Goal: Information Seeking & Learning: Learn about a topic

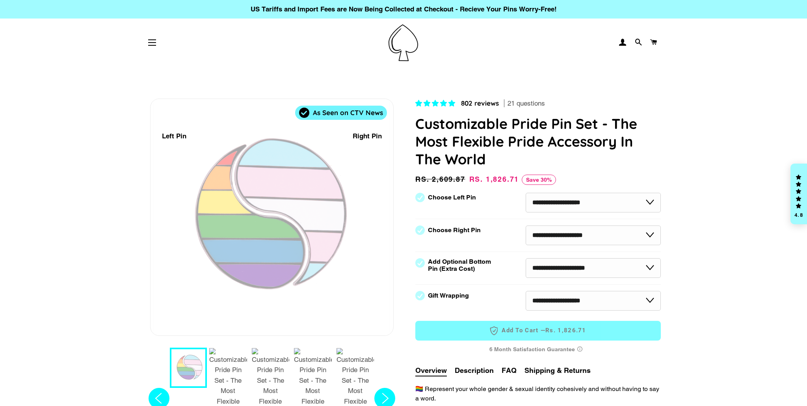
select select "**********"
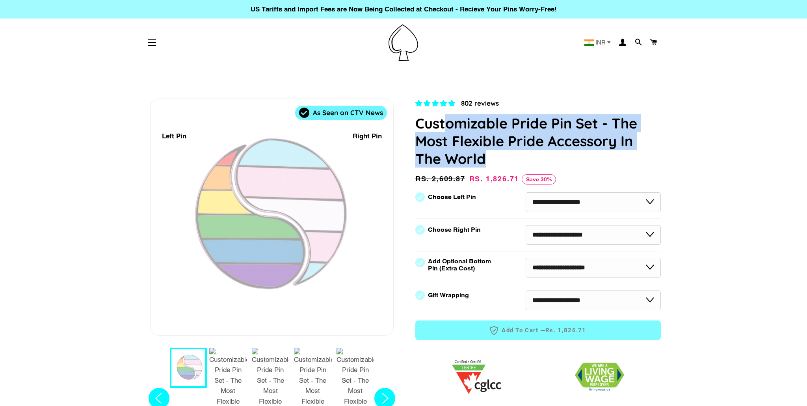
select select "**********"
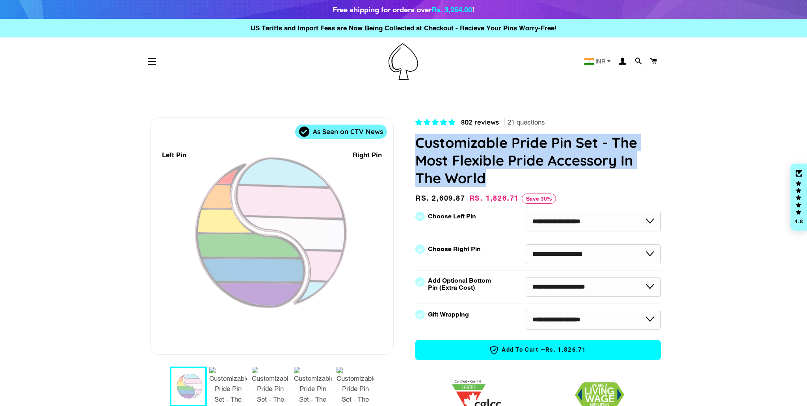
click at [413, 145] on div "802 reviews 21 questions Customizable Pride Pin Set - The Most Flexible Pride A…" at bounding box center [528, 390] width 263 height 547
copy h1 "Customizable Pride Pin Set - The Most Flexible Pride Accessory In The World"
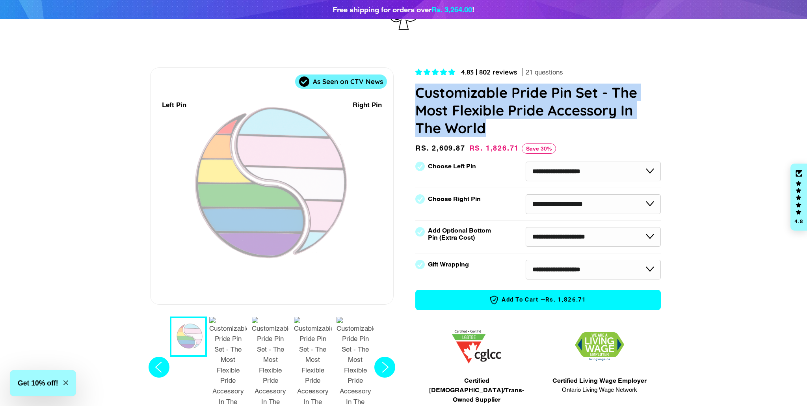
scroll to position [82, 0]
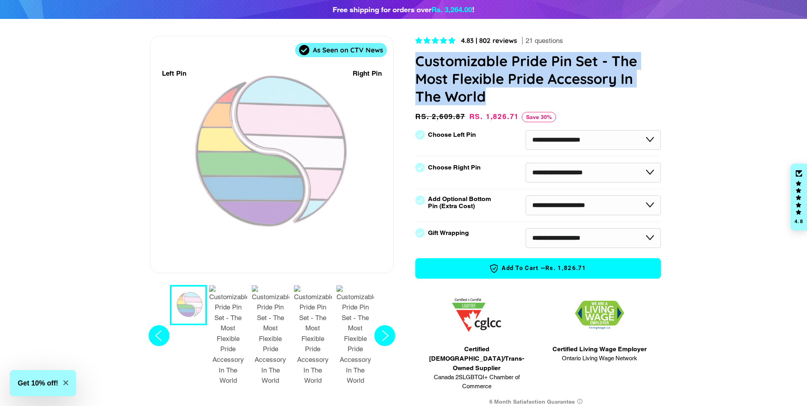
drag, startPoint x: 490, startPoint y: 155, endPoint x: 355, endPoint y: 315, distance: 209.3
click at [355, 315] on img "5 / 7" at bounding box center [355, 335] width 38 height 100
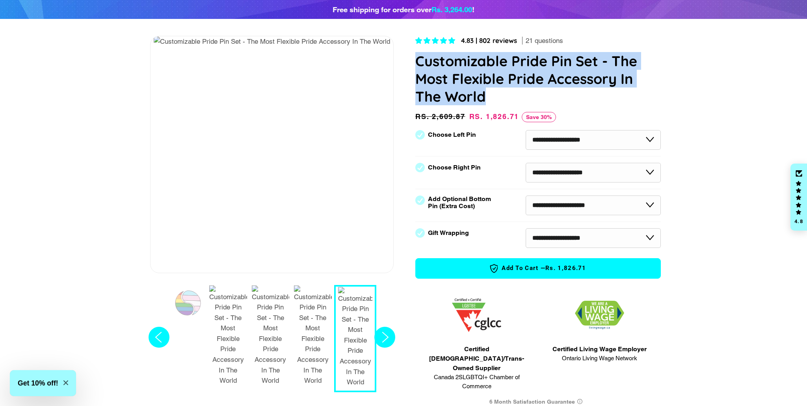
click at [327, 308] on img "4 / 7" at bounding box center [313, 335] width 38 height 100
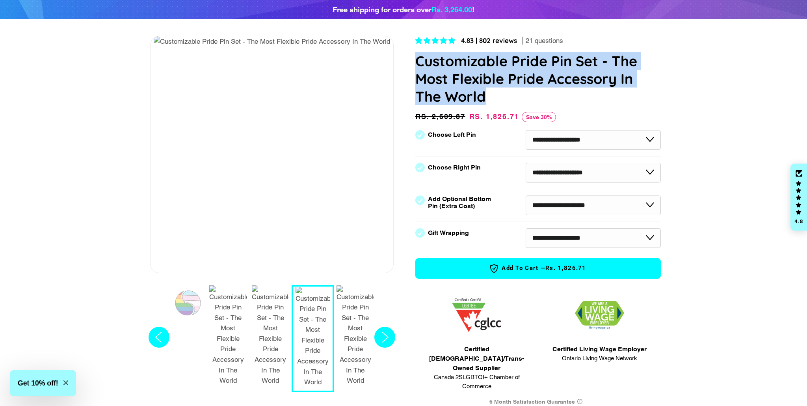
scroll to position [81, 0]
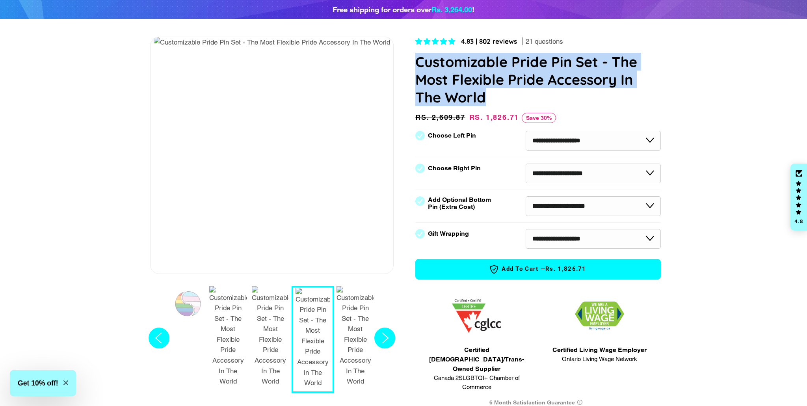
click at [251, 306] on button "3 / 7" at bounding box center [270, 338] width 43 height 104
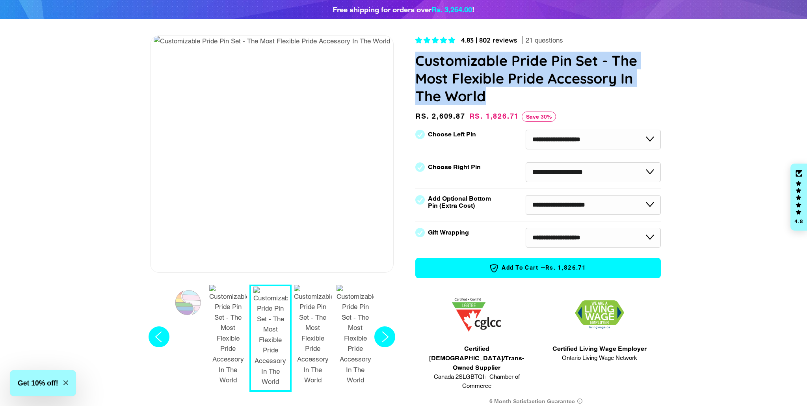
click at [268, 307] on img "3 / 7" at bounding box center [270, 336] width 35 height 100
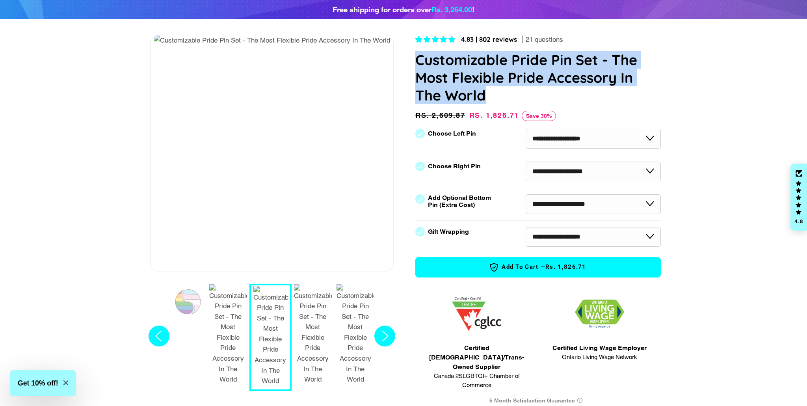
click at [233, 304] on img "2 / 7" at bounding box center [228, 334] width 38 height 100
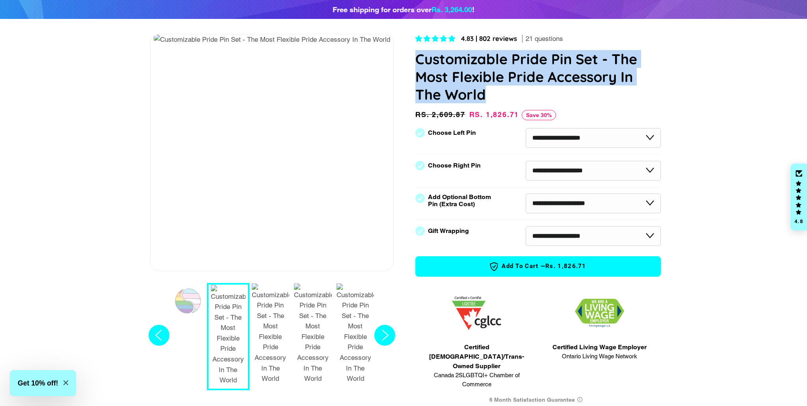
scroll to position [85, 0]
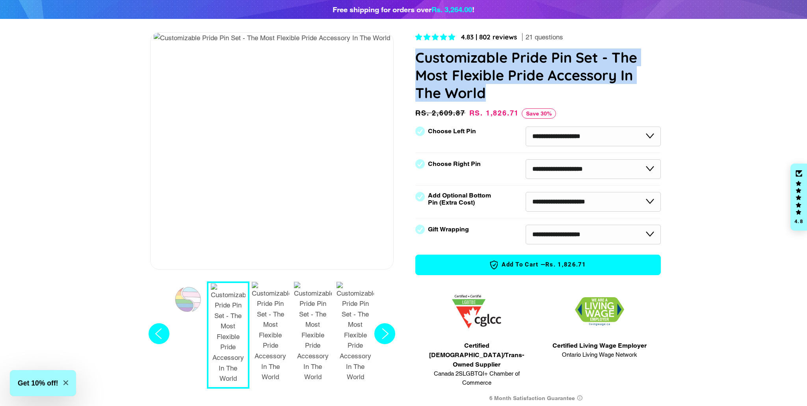
click at [198, 303] on div "1 / 7" at bounding box center [190, 299] width 27 height 38
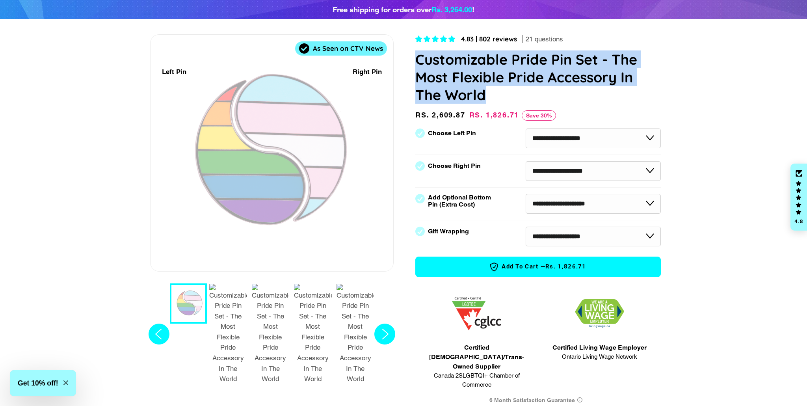
click at [388, 323] on circle "Next slide" at bounding box center [384, 333] width 21 height 21
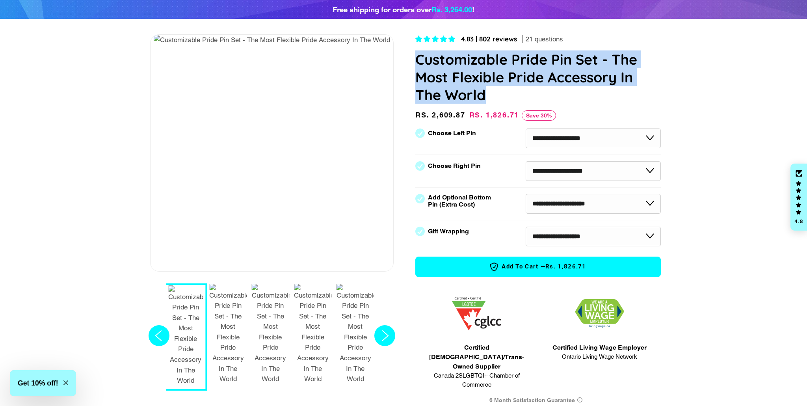
scroll to position [85, 0]
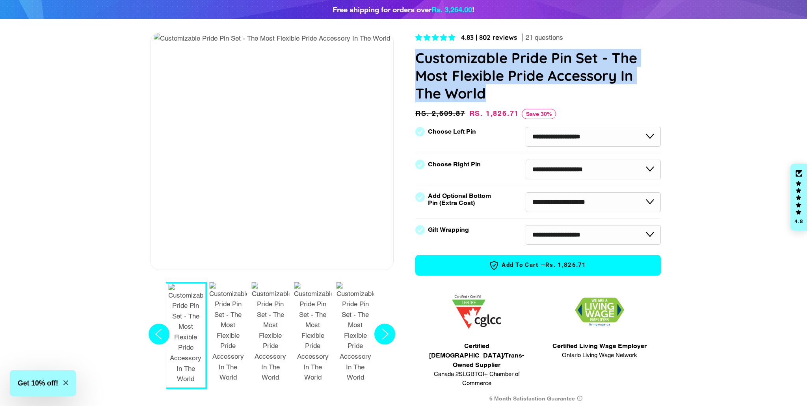
click at [388, 323] on circle "Next slide" at bounding box center [384, 333] width 21 height 21
click at [307, 300] on img "6 / 7" at bounding box center [313, 332] width 38 height 100
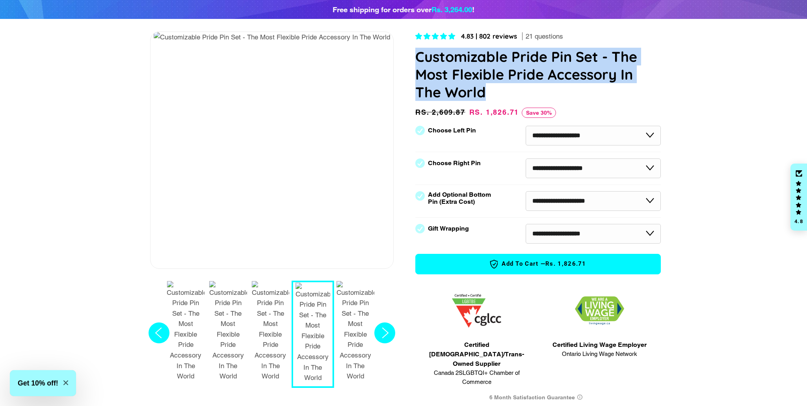
click at [361, 300] on img "7 / 7" at bounding box center [355, 331] width 38 height 100
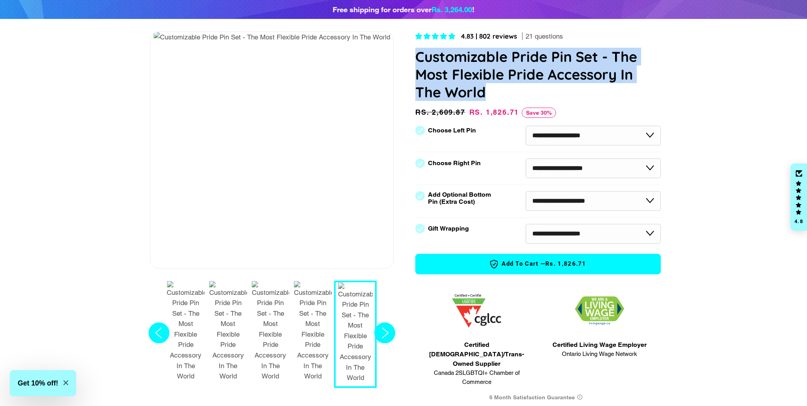
scroll to position [85, 0]
click at [380, 322] on circle "Next slide" at bounding box center [384, 332] width 21 height 21
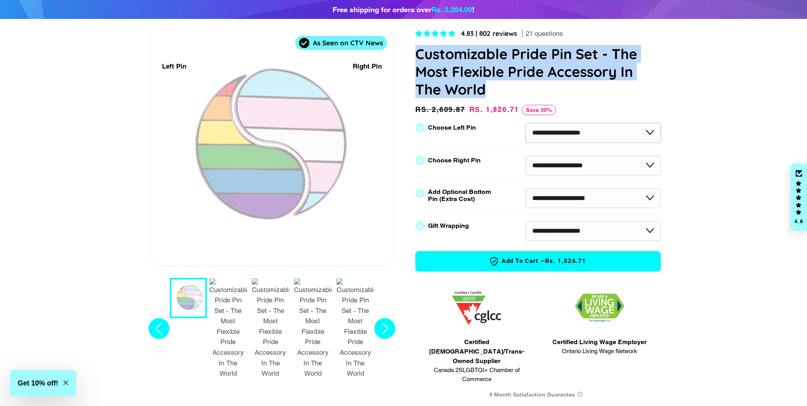
click at [593, 134] on select "**********" at bounding box center [592, 133] width 135 height 20
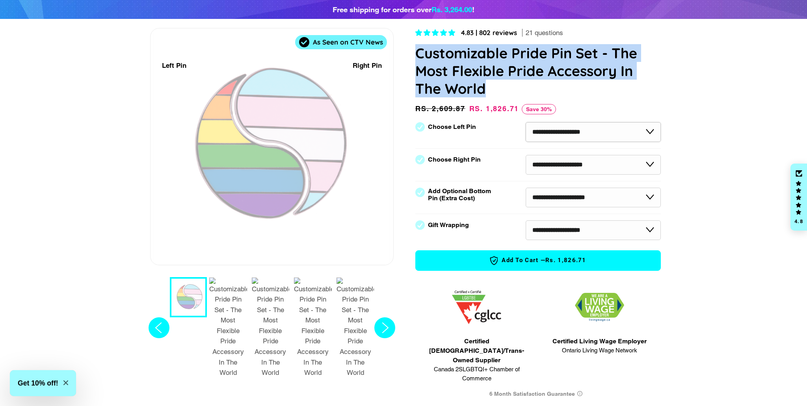
select select "*******"
click at [525, 122] on select "**********" at bounding box center [592, 132] width 135 height 20
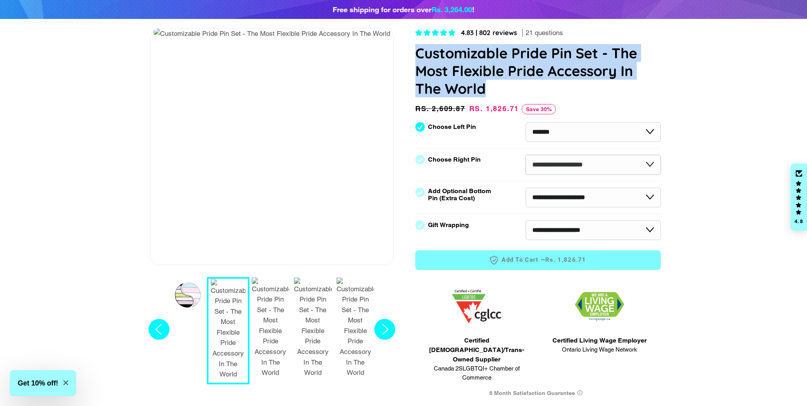
scroll to position [90, 0]
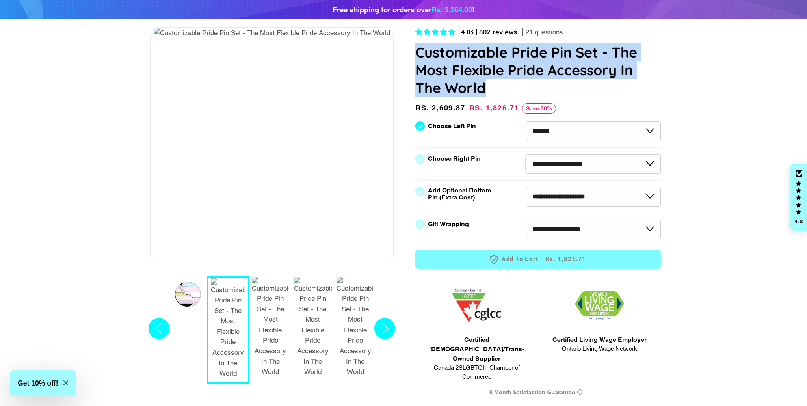
click at [590, 162] on select "**********" at bounding box center [592, 164] width 135 height 20
select select "********"
click at [525, 154] on select "**********" at bounding box center [592, 164] width 135 height 20
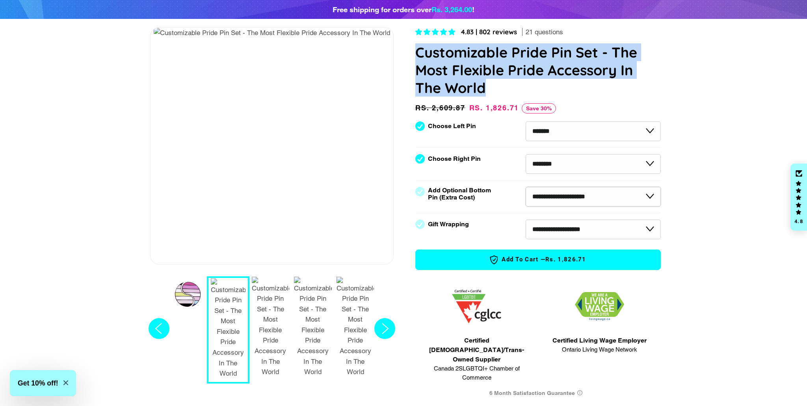
click at [581, 195] on select "**********" at bounding box center [592, 197] width 135 height 20
click at [525, 187] on select "**********" at bounding box center [592, 197] width 135 height 20
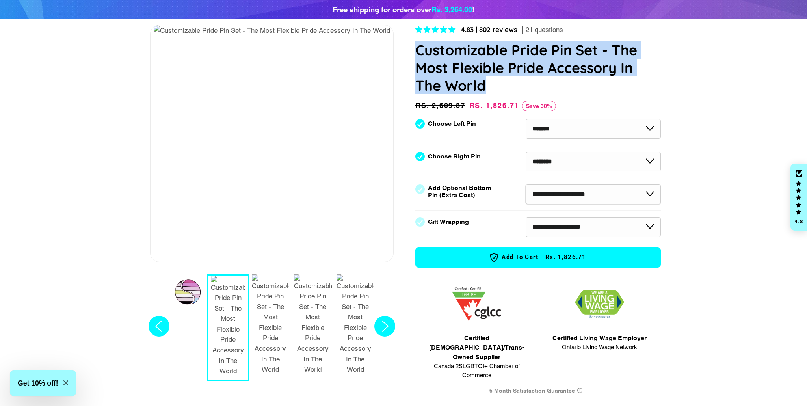
scroll to position [93, 0]
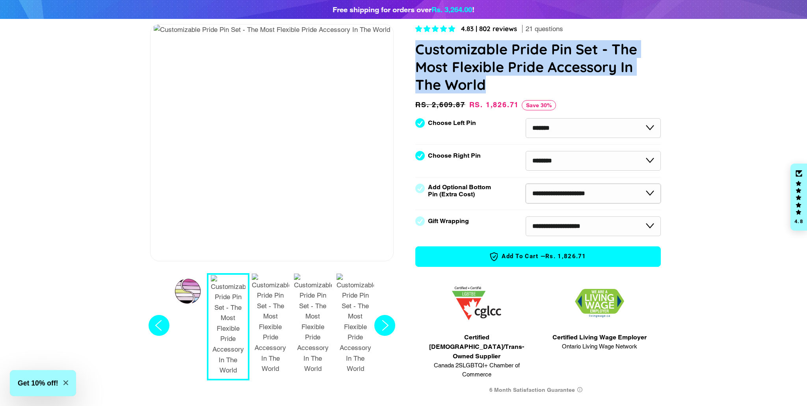
click at [582, 197] on select "**********" at bounding box center [592, 194] width 135 height 20
select select "**********"
click at [525, 184] on select "**********" at bounding box center [592, 194] width 135 height 20
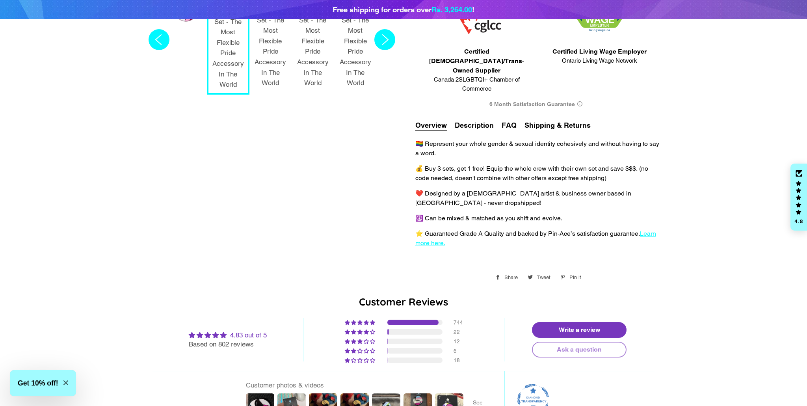
scroll to position [0, 0]
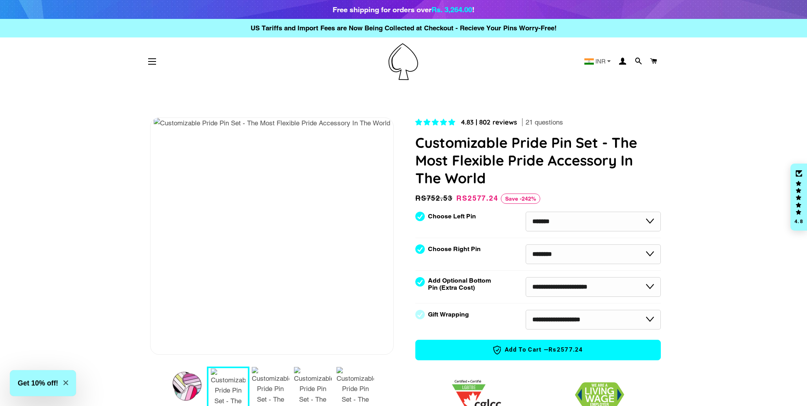
click at [603, 55] on ul "Home All Products Collections Customizable Pride Bar Pins" at bounding box center [615, 61] width 92 height 23
click at [602, 66] on div "INR AUD CAD INR NZD GBP USD" at bounding box center [597, 62] width 33 height 11
click at [603, 60] on span "INR" at bounding box center [600, 61] width 10 height 6
click at [602, 135] on span "USD" at bounding box center [601, 133] width 13 height 7
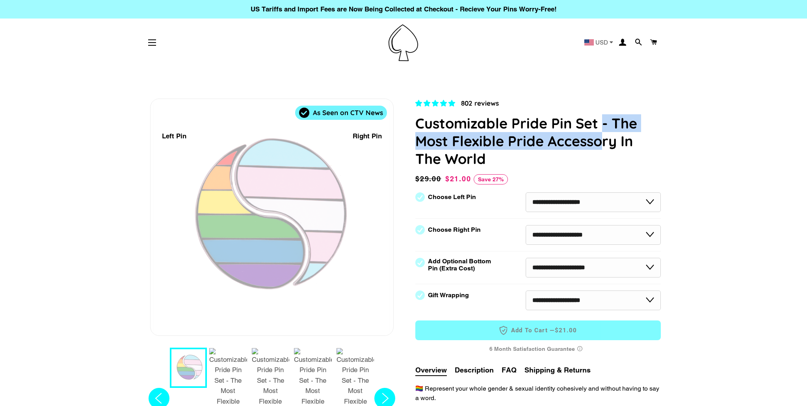
click at [603, 121] on h1 "Customizable Pride Pin Set - The Most Flexible Pride Accessory In The World" at bounding box center [537, 140] width 245 height 53
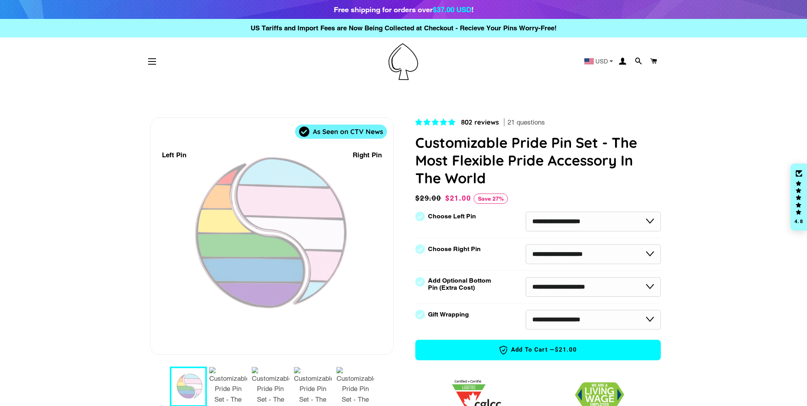
click at [474, 125] on span "802 reviews" at bounding box center [480, 122] width 38 height 8
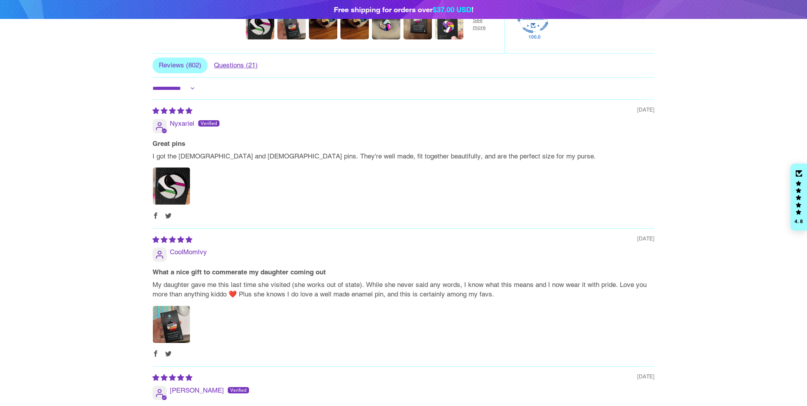
scroll to position [981, 0]
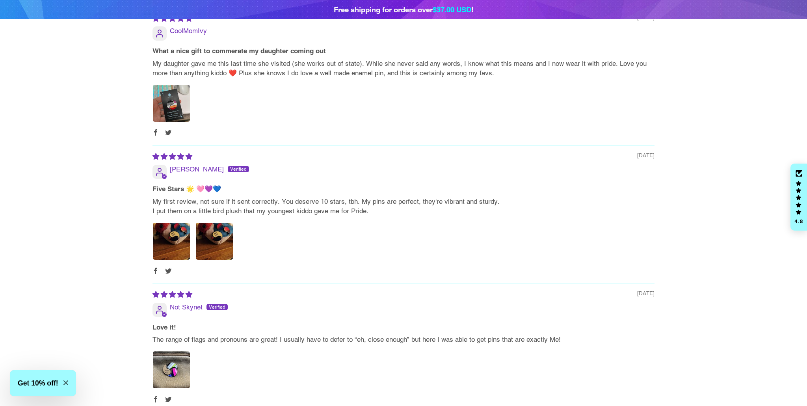
click at [413, 197] on p "My first review, not sure if it sent correctly. You deserve 10 stars, tbh. My p…" at bounding box center [403, 206] width 502 height 19
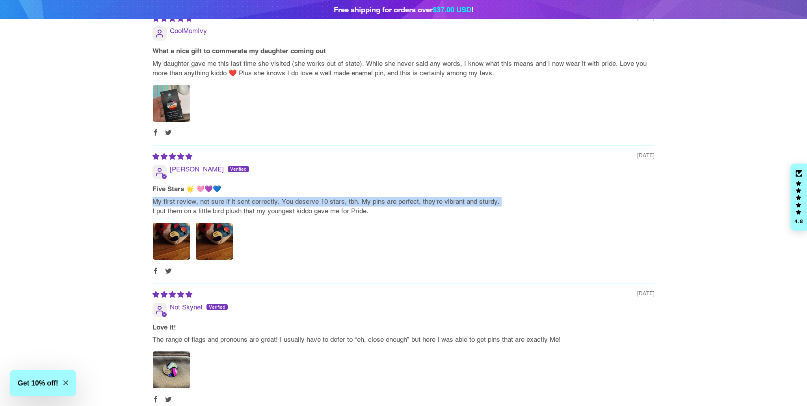
click at [414, 197] on p "My first review, not sure if it sent correctly. You deserve 10 stars, tbh. My p…" at bounding box center [403, 206] width 502 height 19
copy p "My first review, not sure if it sent correctly. You deserve 10 stars, tbh. My p…"
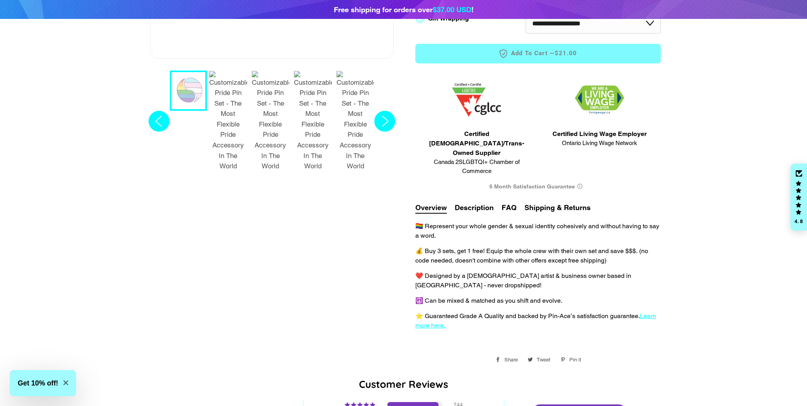
scroll to position [312, 0]
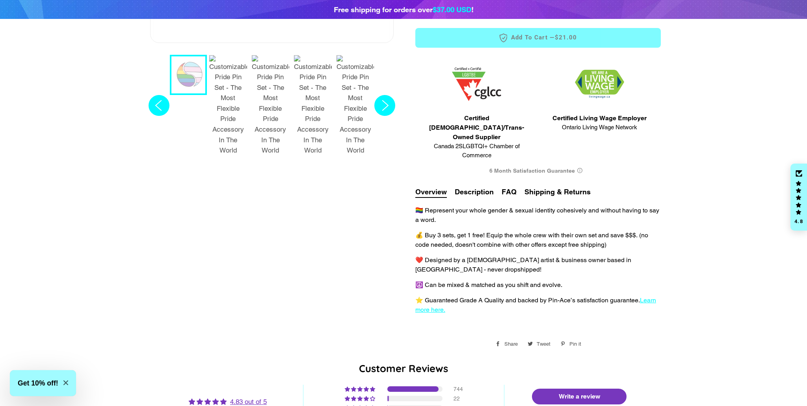
click at [485, 230] on p "💰 Buy 3 sets, get 1 free! Equip the whole crew with their own set and save $$$.…" at bounding box center [537, 239] width 245 height 19
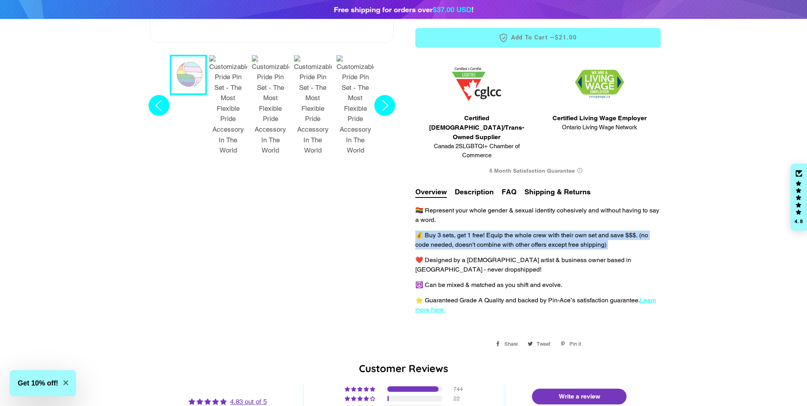
click at [485, 230] on p "💰 Buy 3 sets, get 1 free! Equip the whole crew with their own set and save $$$.…" at bounding box center [537, 239] width 245 height 19
copy p "💰 Buy 3 sets, get 1 free! Equip the whole crew with their own set and save $$$.…"
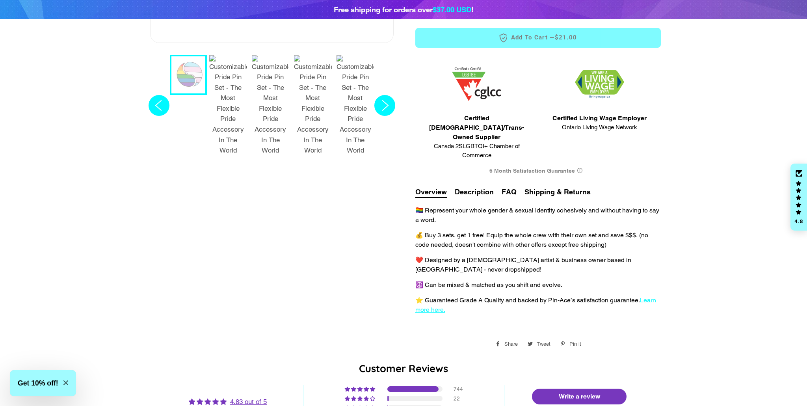
click at [437, 295] on p "⭐️ Guaranteed Grade A Quality and backed by Pin-Ace’s satisfaction guarantee. L…" at bounding box center [537, 304] width 245 height 19
click at [436, 296] on span "Learn more here." at bounding box center [535, 304] width 241 height 17
drag, startPoint x: 468, startPoint y: 164, endPoint x: 476, endPoint y: 171, distance: 10.0
click at [468, 164] on div "**********" at bounding box center [537, 79] width 245 height 546
click at [477, 186] on button "Description" at bounding box center [474, 191] width 39 height 11
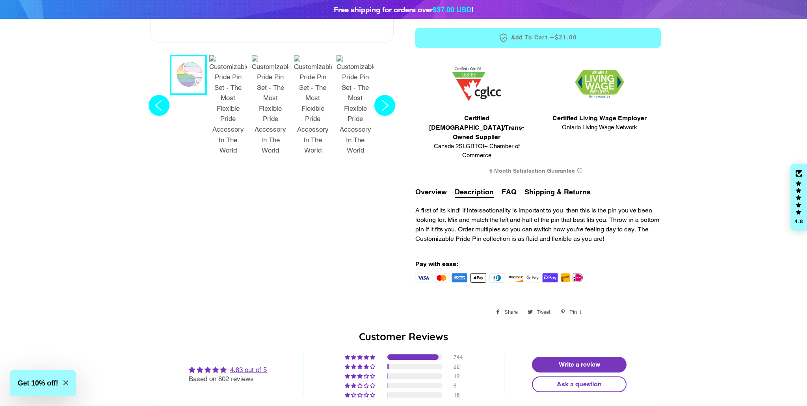
click at [498, 209] on div "A first of its kind! If intersectionality is important to you, then this is the…" at bounding box center [537, 240] width 245 height 85
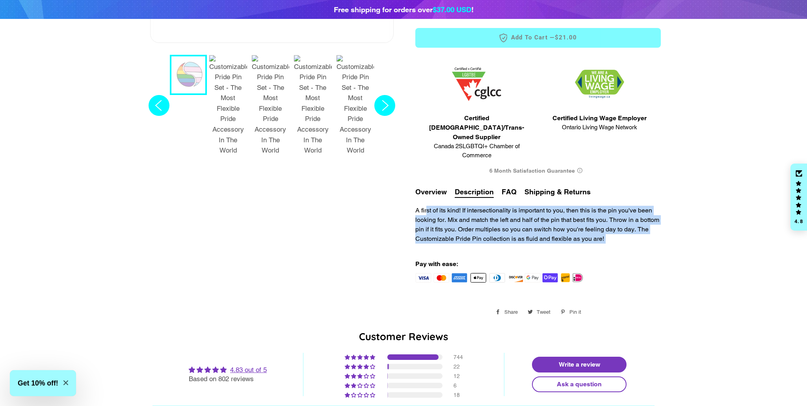
click at [499, 209] on div "A first of its kind! If intersectionality is important to you, then this is the…" at bounding box center [537, 240] width 245 height 85
copy div "A first of its kind! If intersectionality is important to you, then this is the…"
click at [509, 186] on button "FAQ" at bounding box center [508, 191] width 15 height 11
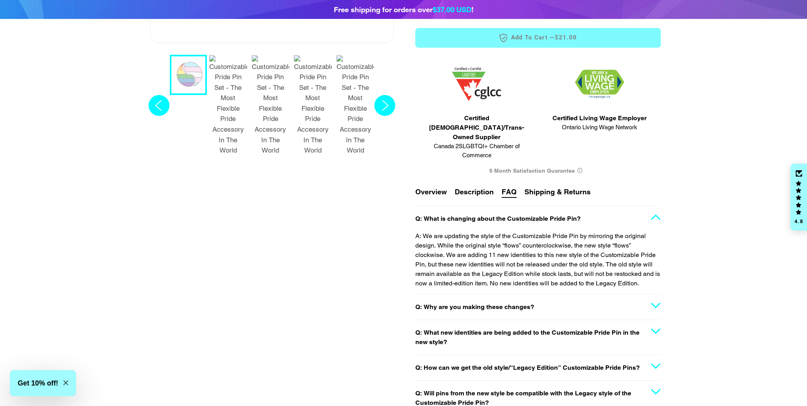
click at [549, 186] on button "Shipping & Returns" at bounding box center [557, 191] width 66 height 11
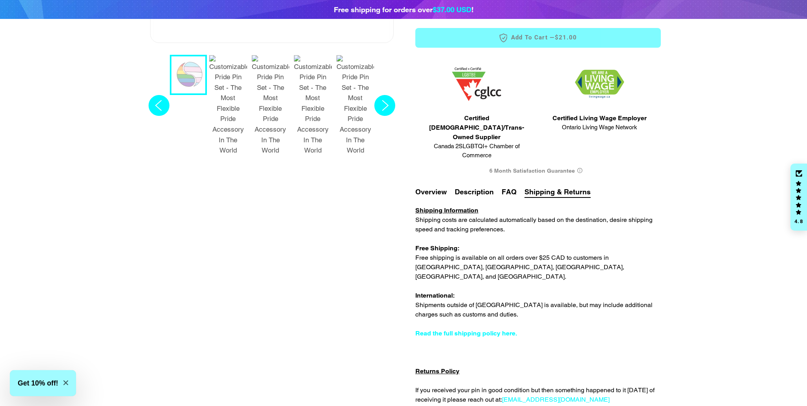
click at [523, 237] on p "Shipping Information Shipping costs are calculated automatically based on the d…" at bounding box center [537, 310] width 245 height 208
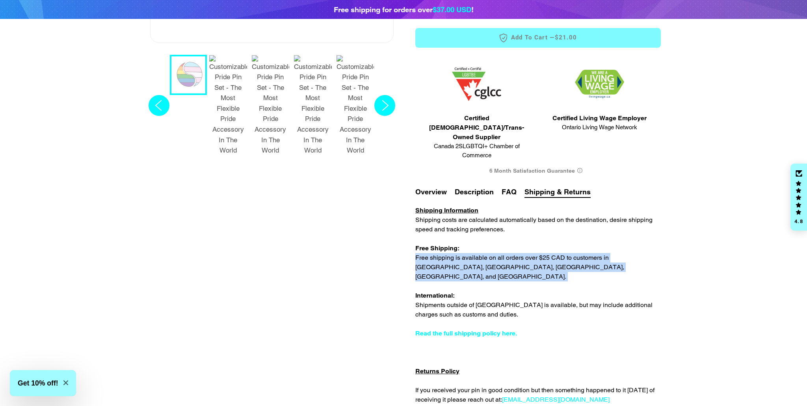
click at [523, 237] on p "Shipping Information Shipping costs are calculated automatically based on the d…" at bounding box center [537, 310] width 245 height 208
copy p "Free shipping is available on all orders over $25 CAD to customers in Canada, t…"
click at [509, 186] on button "FAQ" at bounding box center [508, 191] width 15 height 11
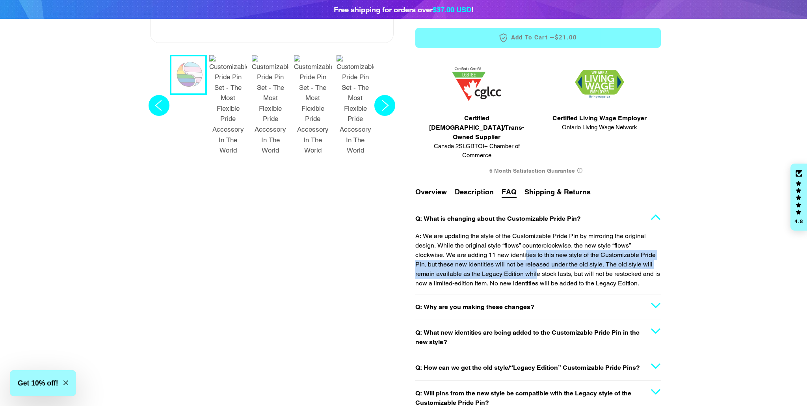
drag, startPoint x: 526, startPoint y: 235, endPoint x: 535, endPoint y: 258, distance: 24.7
click at [535, 258] on p "A: We are updating the style of the Customizable Pride Pin by mirroring the ori…" at bounding box center [537, 259] width 245 height 57
copy p "ties to this new style of the Customizable Pride Pin, but these new identities …"
click at [473, 186] on button "Description" at bounding box center [474, 191] width 39 height 11
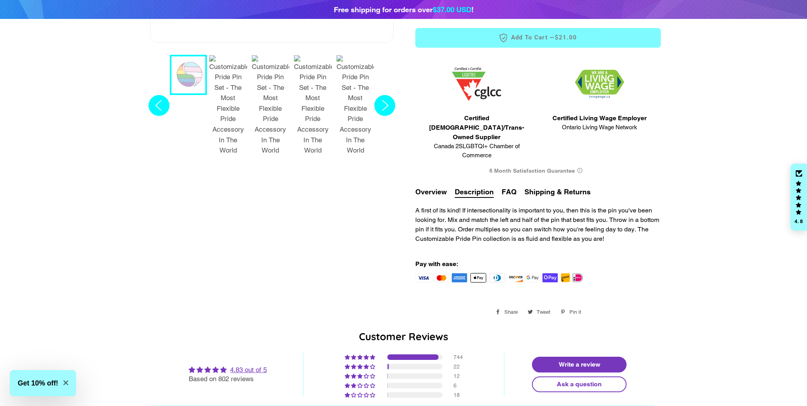
click at [430, 186] on button "Overview" at bounding box center [431, 191] width 32 height 11
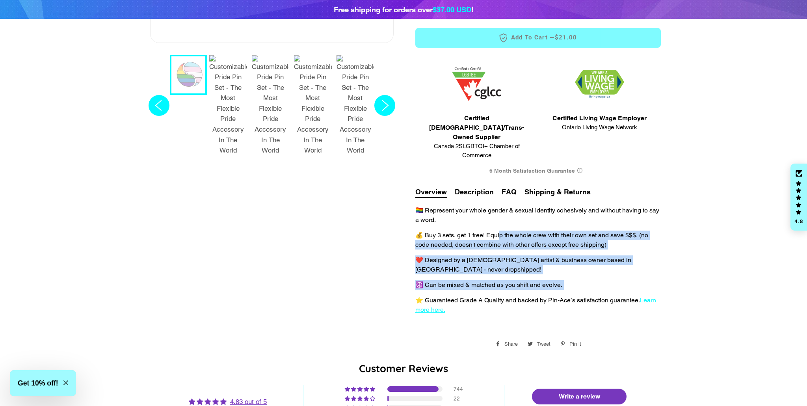
drag, startPoint x: 499, startPoint y: 219, endPoint x: 529, endPoint y: 249, distance: 41.2
click at [529, 262] on div "🏳️‍🌈 Represent your whole gender & sexual identity cohesively and without havin…" at bounding box center [537, 256] width 245 height 117
copy div "the whole crew with their own set and save $$$. (no code needed, doesn't combin…"
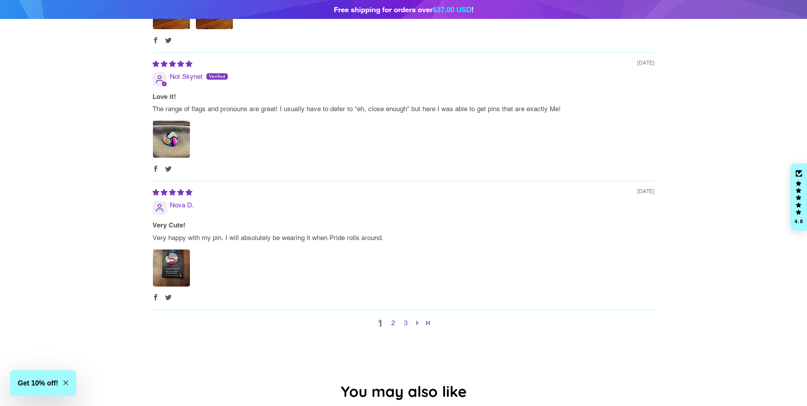
scroll to position [1062, 0]
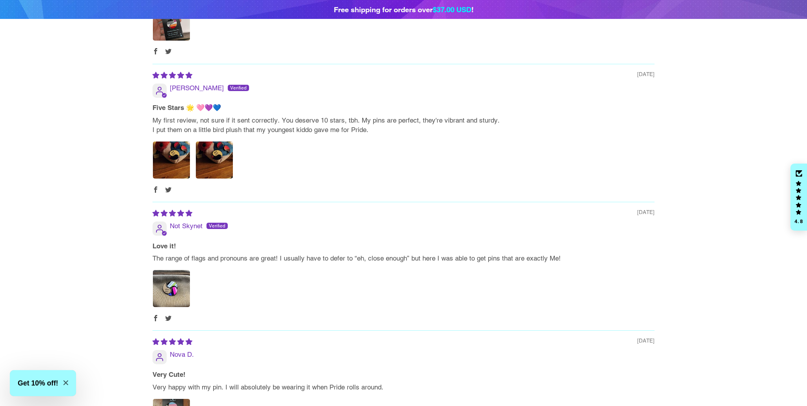
click at [410, 254] on p "The range of flags and pronouns are great! I usually have to defer to “eh, clos…" at bounding box center [403, 258] width 502 height 9
click at [409, 254] on p "The range of flags and pronouns are great! I usually have to defer to “eh, clos…" at bounding box center [403, 258] width 502 height 9
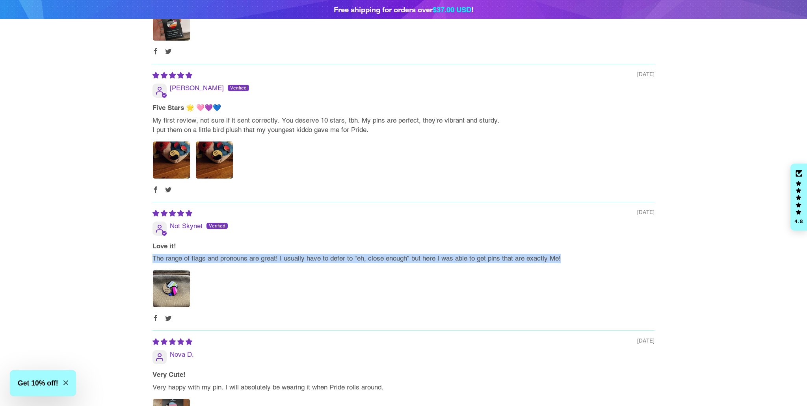
click at [409, 254] on p "The range of flags and pronouns are great! I usually have to defer to “eh, clos…" at bounding box center [403, 258] width 502 height 9
copy div "The range of flags and pronouns are great! I usually have to defer to “eh, clos…"
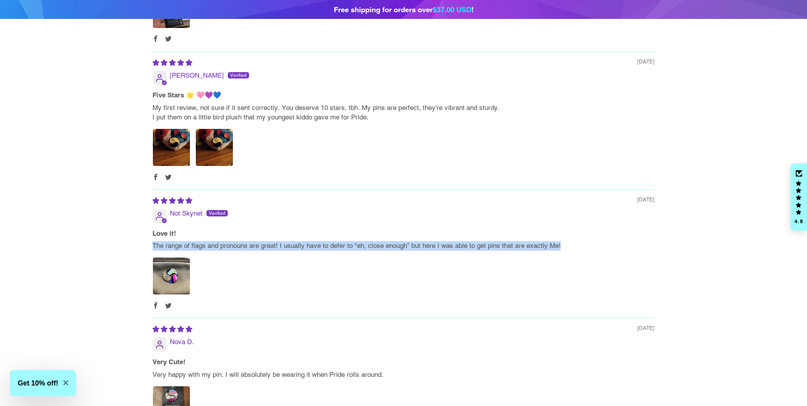
scroll to position [1124, 0]
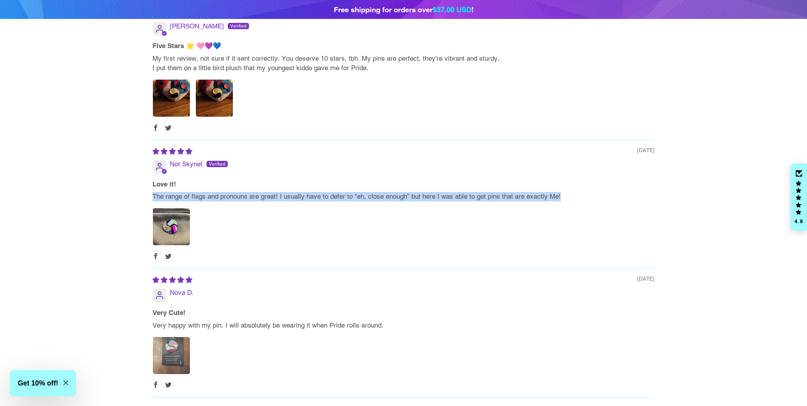
click at [157, 337] on img "Link to user picture 1" at bounding box center [171, 355] width 37 height 37
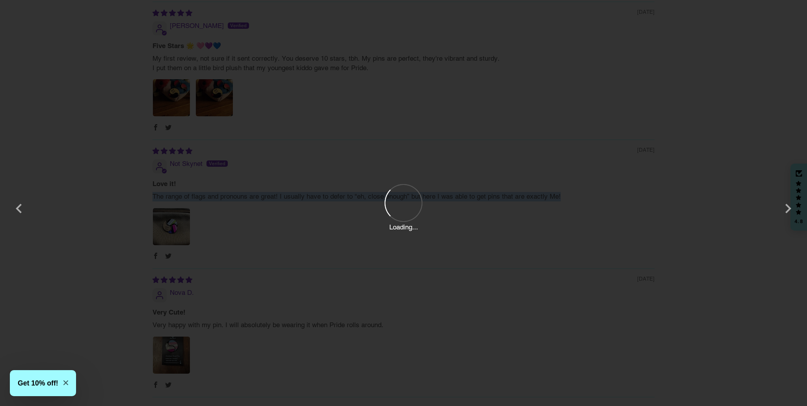
scroll to position [0, 0]
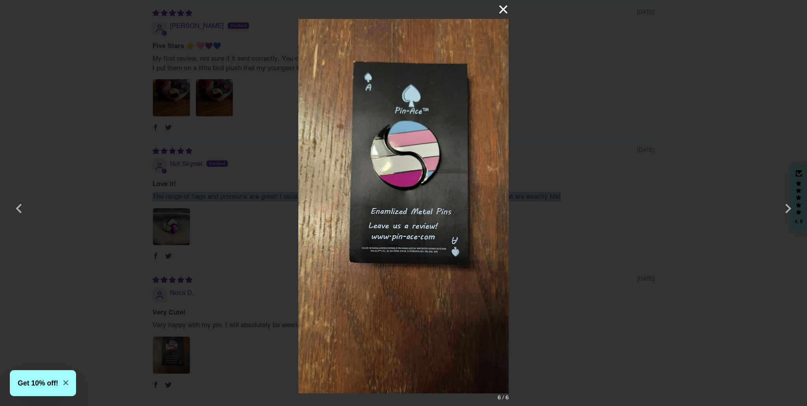
click at [503, 8] on button "×" at bounding box center [499, 9] width 19 height 19
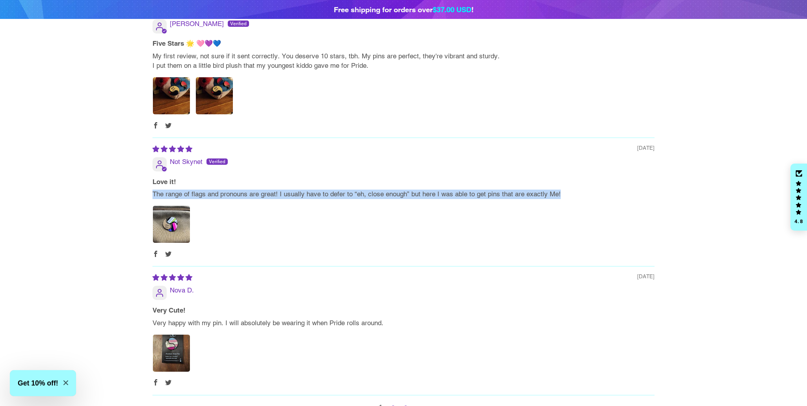
copy div "The range of flags and pronouns are great! I usually have to defer to “eh, clos…"
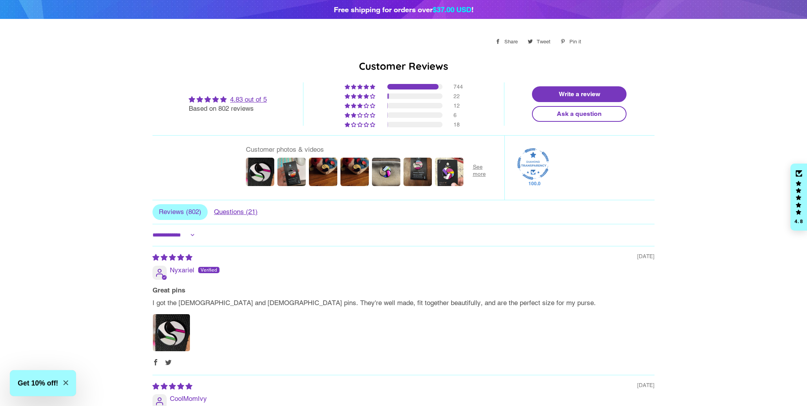
scroll to position [601, 0]
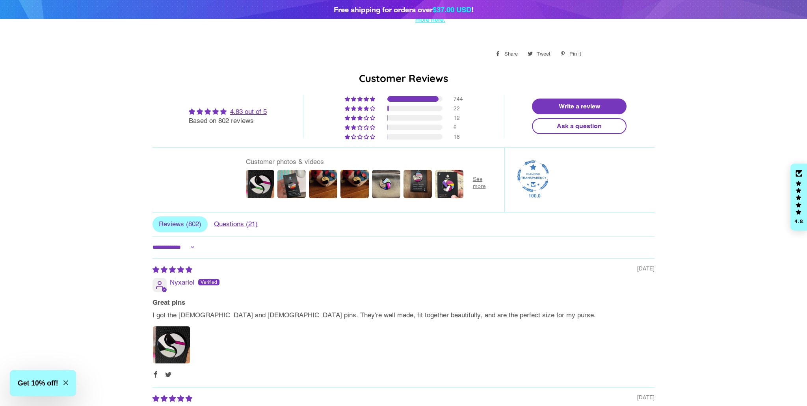
click at [421, 310] on p "I got the [DEMOGRAPHIC_DATA] and [DEMOGRAPHIC_DATA] pins. They're well made, fi…" at bounding box center [403, 314] width 502 height 9
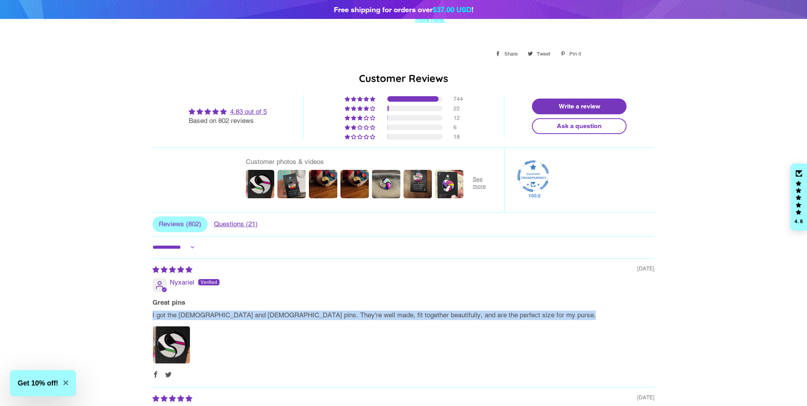
click at [421, 310] on p "I got the [DEMOGRAPHIC_DATA] and [DEMOGRAPHIC_DATA] pins. They're well made, fi…" at bounding box center [403, 314] width 502 height 9
copy div "I got the [DEMOGRAPHIC_DATA] and [DEMOGRAPHIC_DATA] pins. They're well made, fi…"
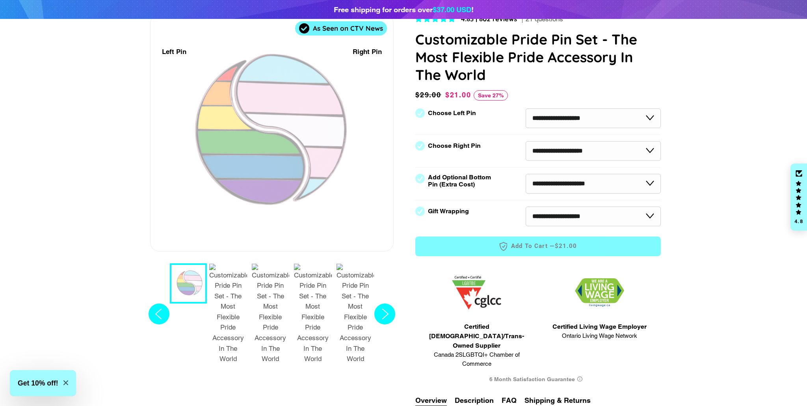
scroll to position [0, 0]
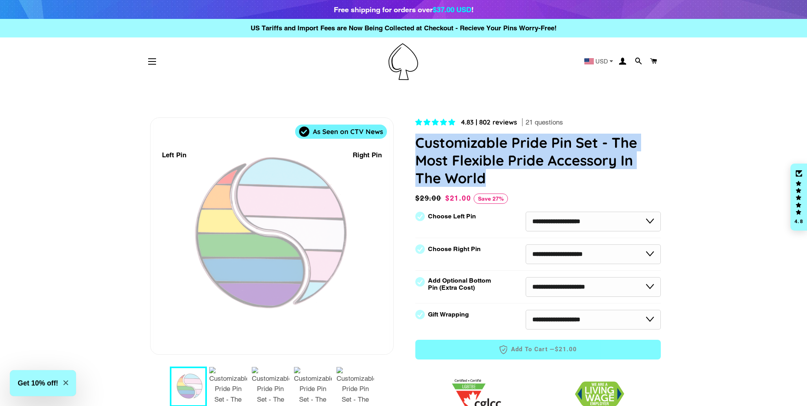
drag, startPoint x: 501, startPoint y: 173, endPoint x: 415, endPoint y: 143, distance: 91.3
click at [415, 143] on h1 "Customizable Pride Pin Set - The Most Flexible Pride Accessory In The World" at bounding box center [537, 160] width 245 height 53
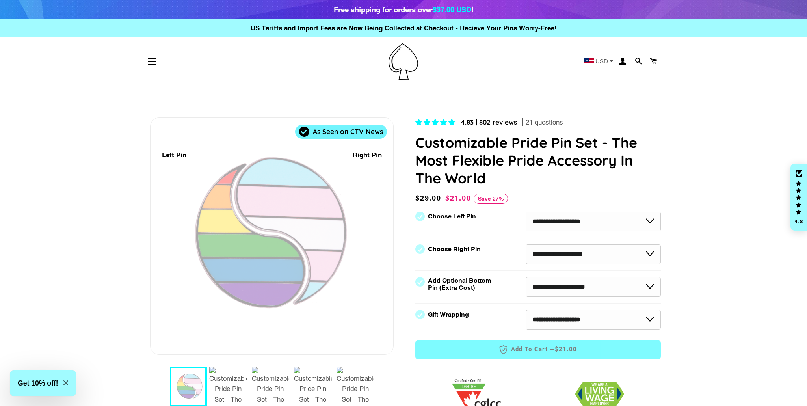
drag, startPoint x: 556, startPoint y: 124, endPoint x: 566, endPoint y: 132, distance: 12.9
click at [556, 124] on span "21 questions" at bounding box center [543, 122] width 37 height 9
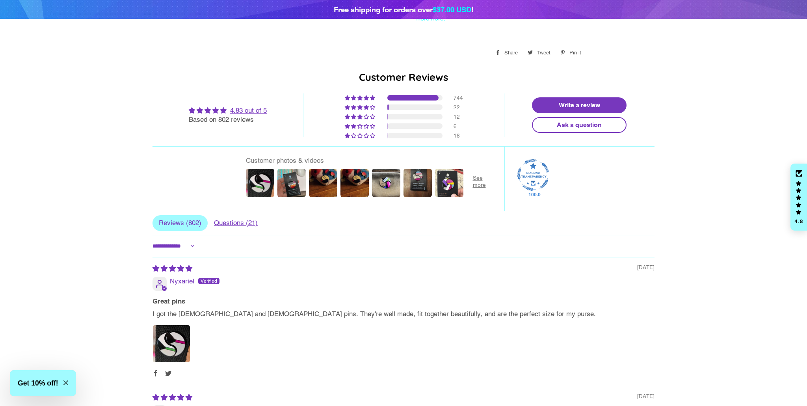
scroll to position [623, 0]
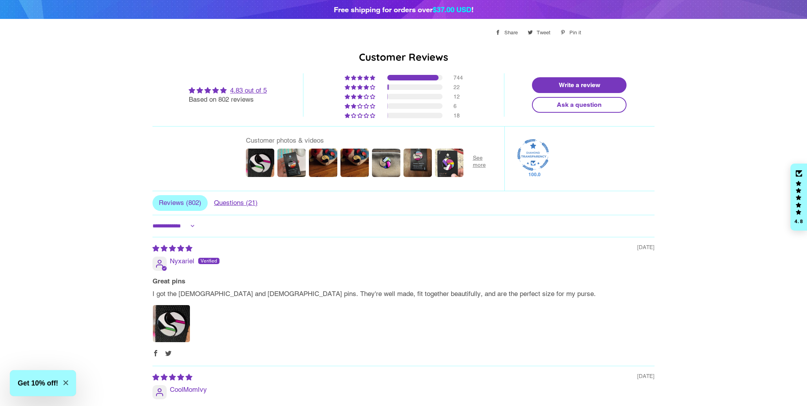
click at [234, 195] on span "Questions ( 21 )" at bounding box center [236, 203] width 56 height 16
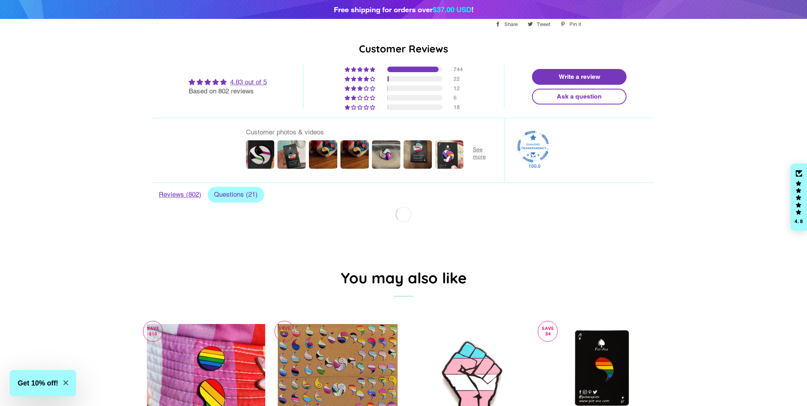
scroll to position [635, 0]
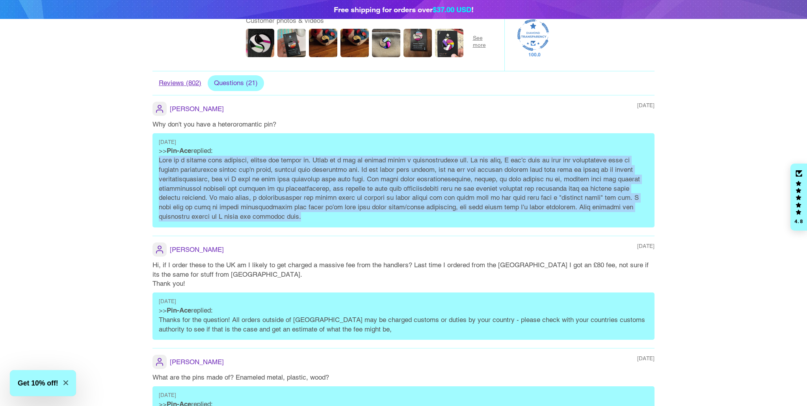
drag, startPoint x: 317, startPoint y: 173, endPoint x: 320, endPoint y: 164, distance: 9.1
click at [313, 133] on div "01/17/2024 >> Pin-Ace replied:" at bounding box center [403, 180] width 502 height 94
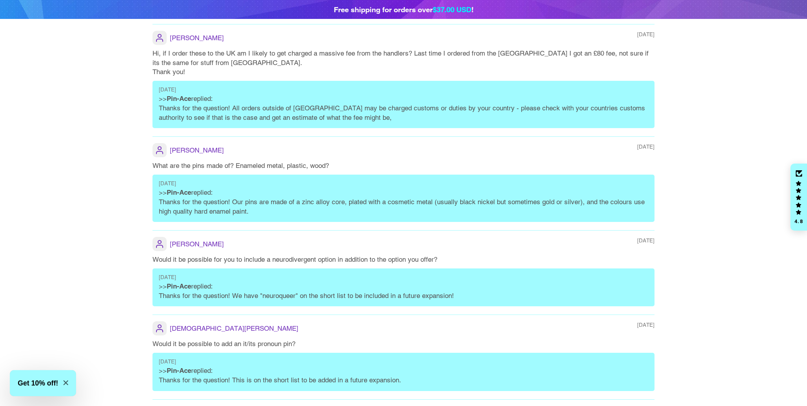
scroll to position [1112, 0]
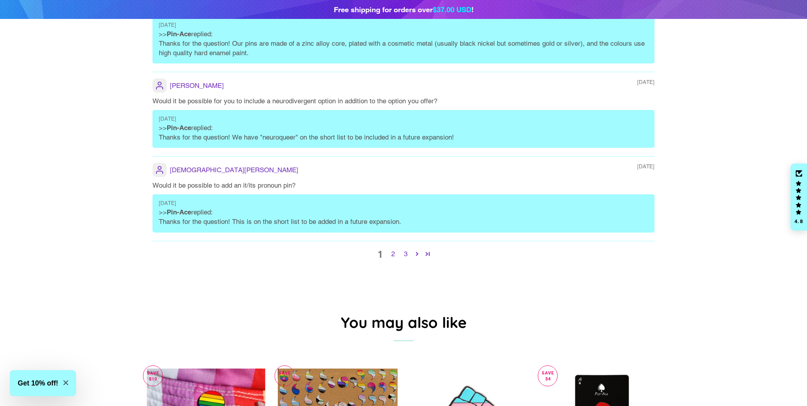
click at [356, 217] on p "Thanks for the question! This is on the short list to be added in a future expa…" at bounding box center [403, 221] width 489 height 9
click at [276, 181] on p "Would it be possible to add an it/its pronoun pin?" at bounding box center [403, 185] width 502 height 9
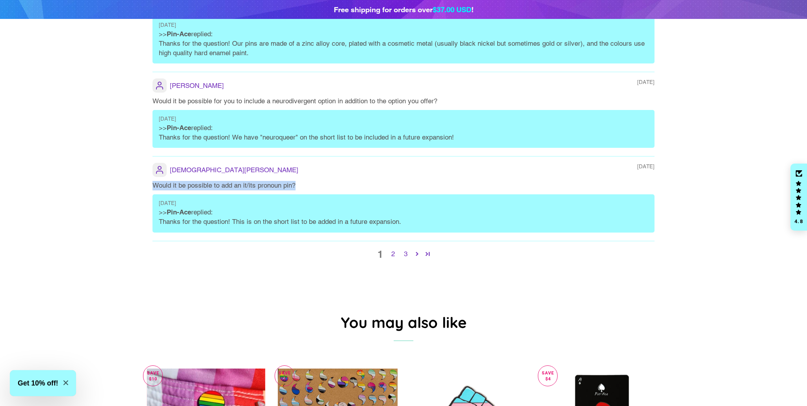
click at [276, 181] on p "Would it be possible to add an it/its pronoun pin?" at bounding box center [403, 185] width 502 height 9
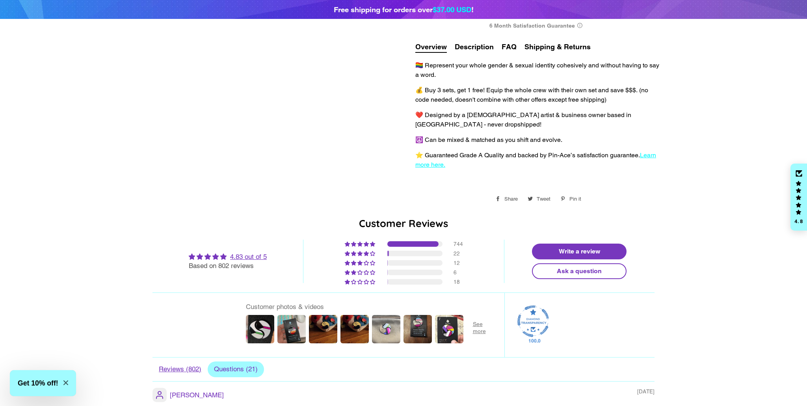
scroll to position [566, 0]
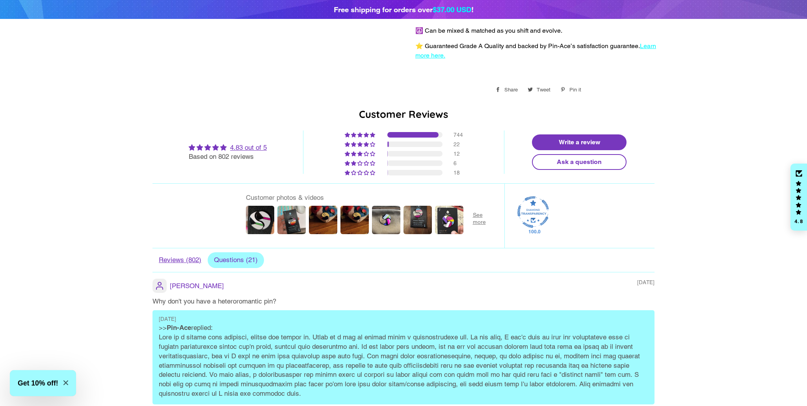
click at [177, 252] on span "Reviews ( 802 )" at bounding box center [179, 260] width 55 height 16
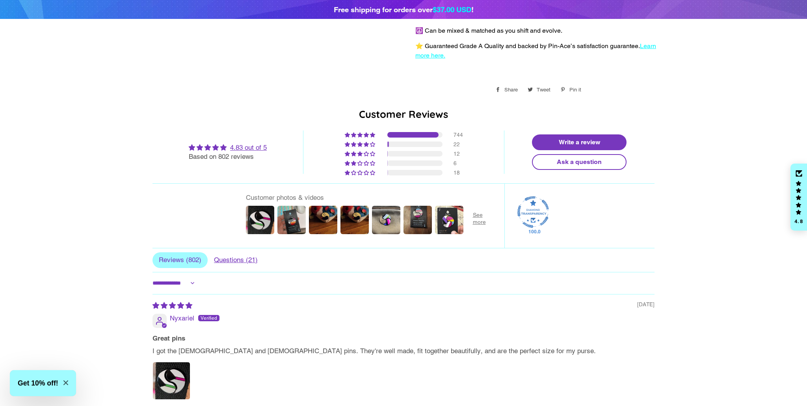
scroll to position [642, 0]
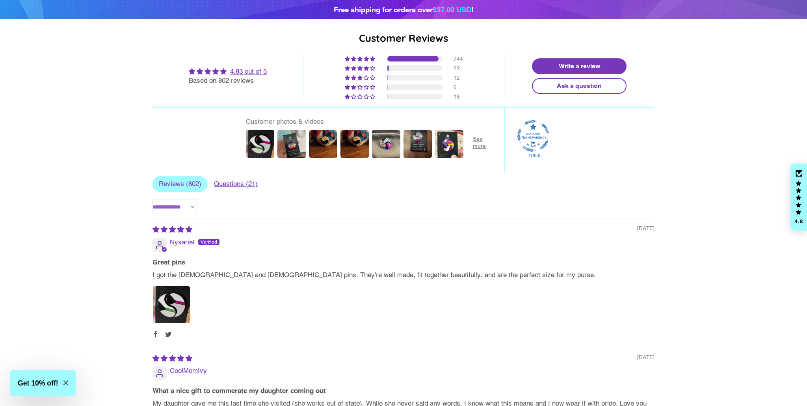
click at [189, 199] on select "**********" at bounding box center [174, 207] width 44 height 16
select select "**********"
click at [152, 199] on select "**********" at bounding box center [174, 207] width 44 height 16
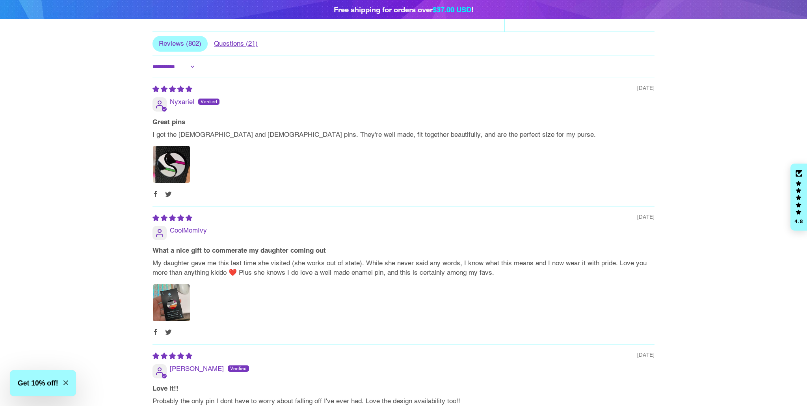
scroll to position [745, 0]
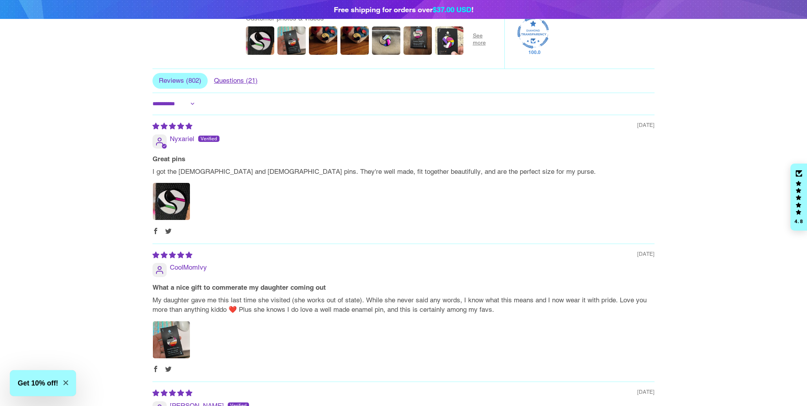
click at [400, 167] on p "I got the [DEMOGRAPHIC_DATA] and [DEMOGRAPHIC_DATA] pins. They're well made, fi…" at bounding box center [403, 171] width 502 height 9
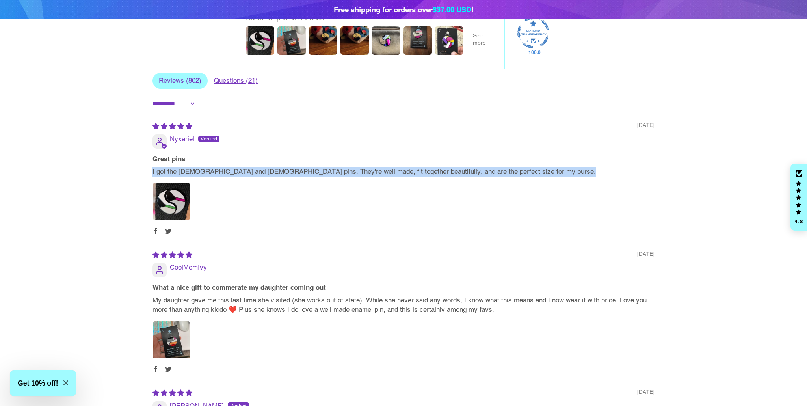
click at [400, 167] on p "I got the [DEMOGRAPHIC_DATA] and [DEMOGRAPHIC_DATA] pins. They're well made, fi…" at bounding box center [403, 171] width 502 height 9
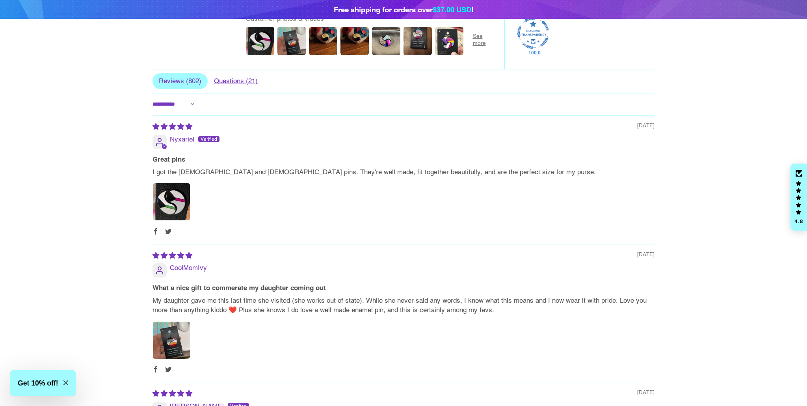
click at [349, 296] on p "My daughter gave me this last time she visited (she works out of state). While …" at bounding box center [403, 305] width 502 height 19
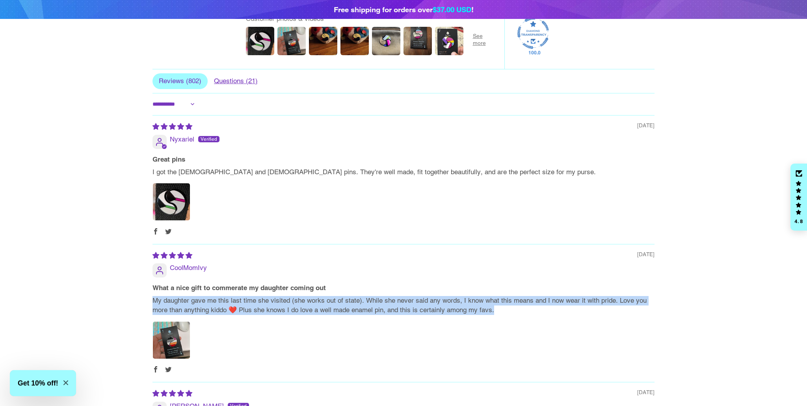
click at [349, 296] on p "My daughter gave me this last time she visited (she works out of state). While …" at bounding box center [403, 305] width 502 height 19
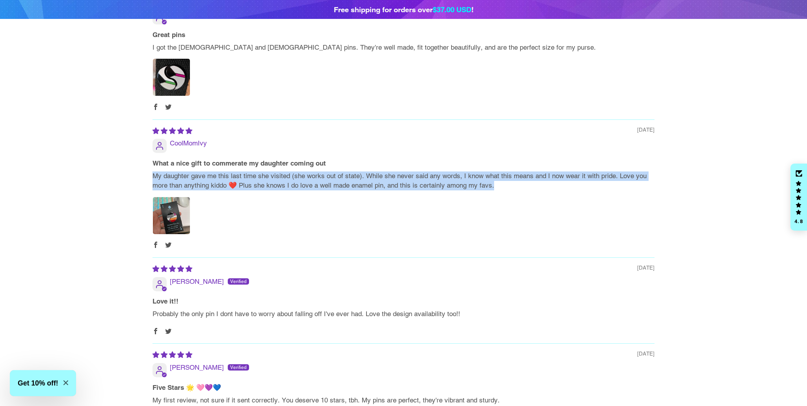
scroll to position [876, 0]
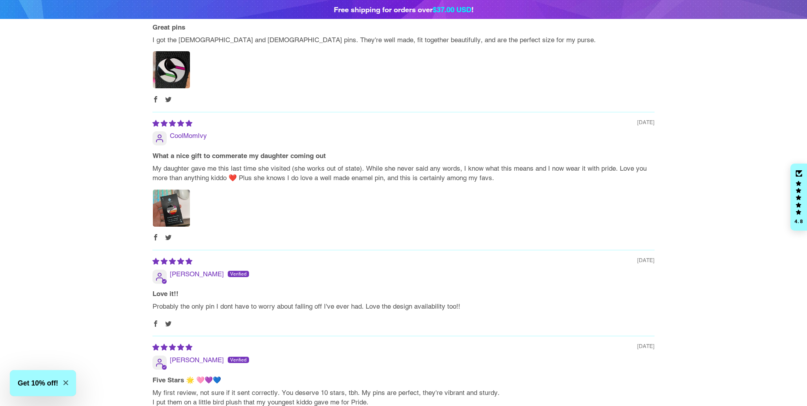
click at [328, 302] on p "Probably the only pin I dont have to worry about falling off I've ever had. Lov…" at bounding box center [403, 306] width 502 height 9
click at [327, 302] on p "Probably the only pin I dont have to worry about falling off I've ever had. Lov…" at bounding box center [403, 306] width 502 height 9
click at [393, 302] on p "Probably the only pin I dont have to worry about falling off I've ever had. Lov…" at bounding box center [403, 306] width 502 height 9
click at [392, 302] on p "Probably the only pin I dont have to worry about falling off I've ever had. Lov…" at bounding box center [403, 306] width 502 height 9
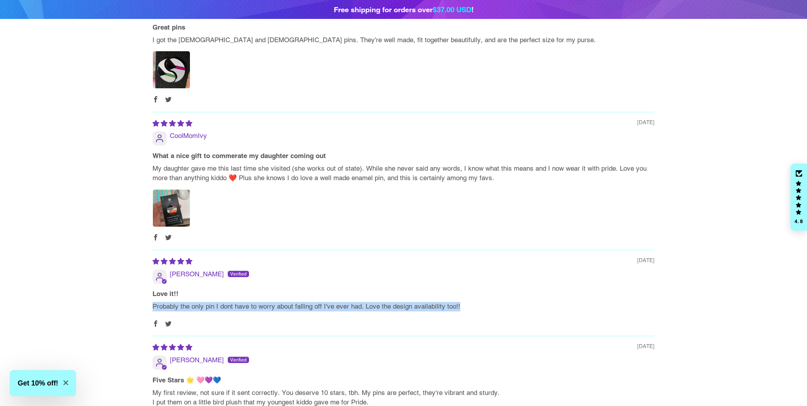
click at [392, 302] on p "Probably the only pin I dont have to worry about falling off I've ever had. Lov…" at bounding box center [403, 306] width 502 height 9
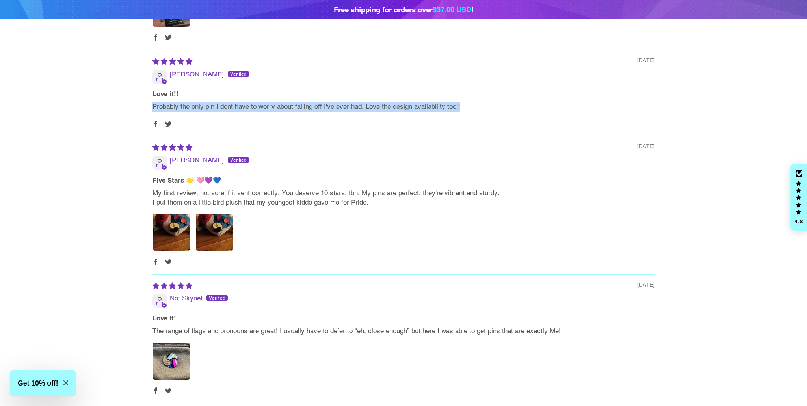
scroll to position [1075, 0]
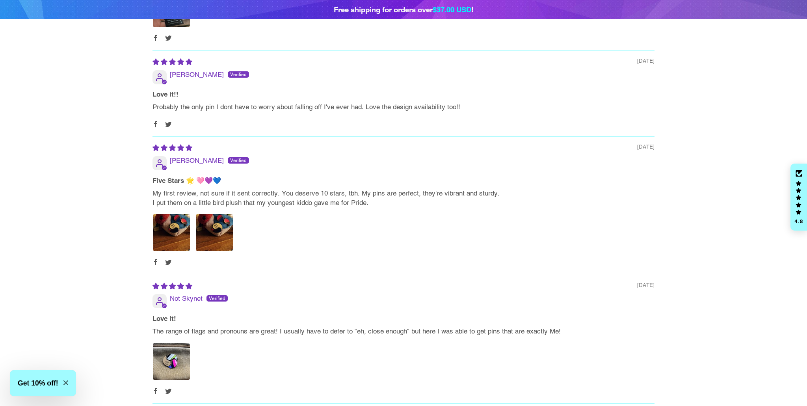
drag, startPoint x: 390, startPoint y: 385, endPoint x: 403, endPoint y: 384, distance: 12.7
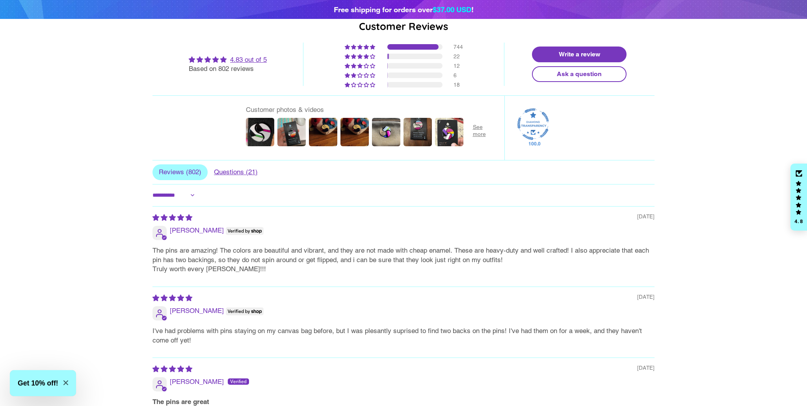
scroll to position [647, 0]
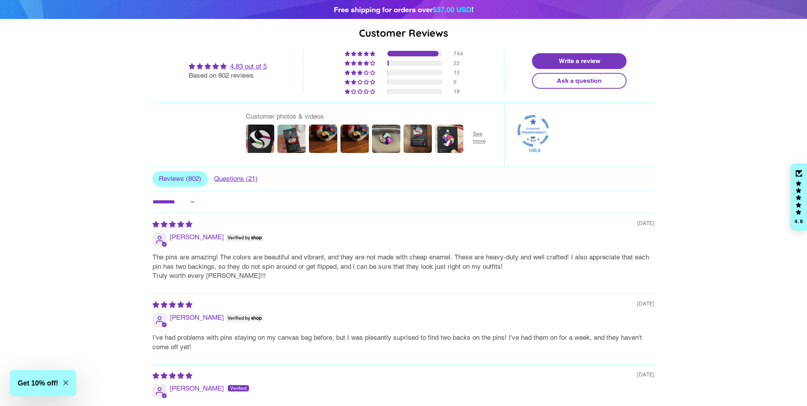
click at [366, 333] on p "I've had problems with pins staying on my canvas bag before, but I was plesantl…" at bounding box center [403, 342] width 502 height 19
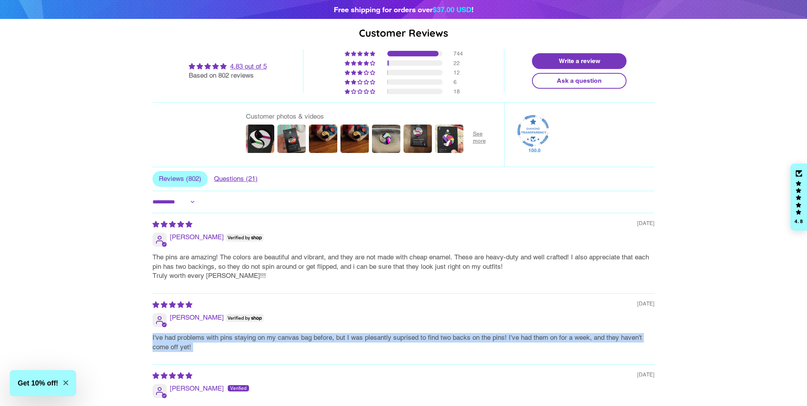
click at [366, 333] on p "I've had problems with pins staying on my canvas bag before, but I was plesantl…" at bounding box center [403, 342] width 502 height 19
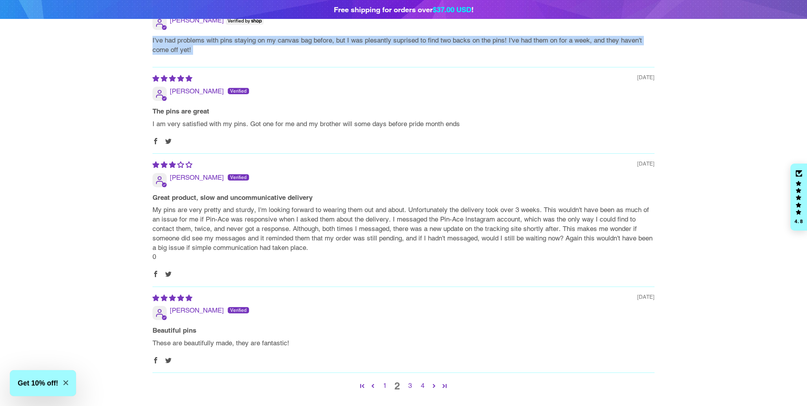
scroll to position [997, 0]
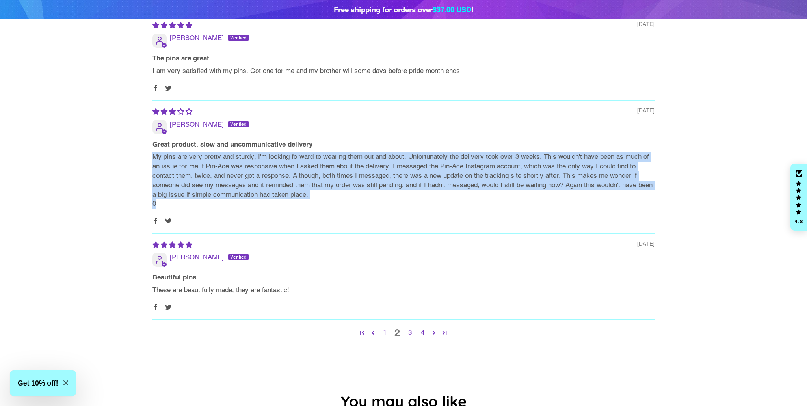
drag, startPoint x: 326, startPoint y: 137, endPoint x: 344, endPoint y: 144, distance: 19.7
click at [327, 140] on div "Great product, slow and uncommunicative delivery My pins are very pretty and st…" at bounding box center [403, 174] width 502 height 69
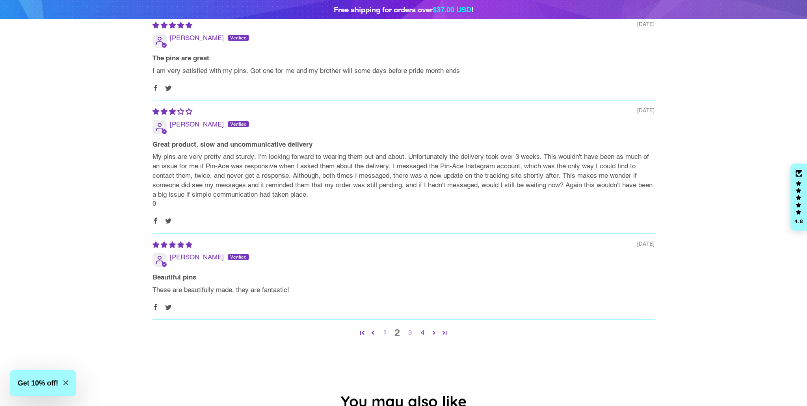
click at [411, 327] on link "3" at bounding box center [409, 332] width 13 height 10
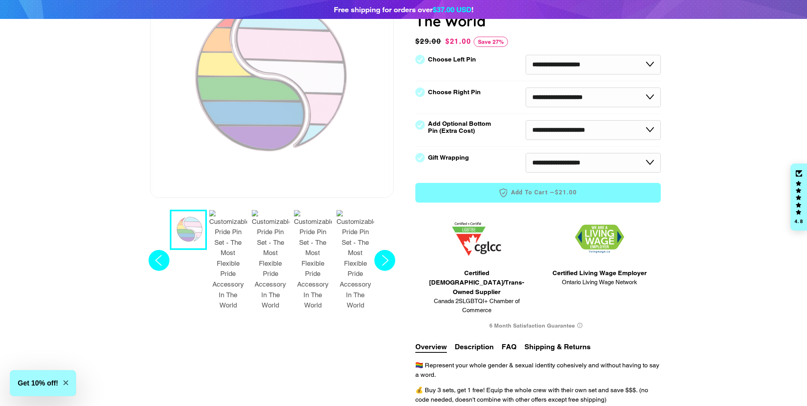
scroll to position [0, 0]
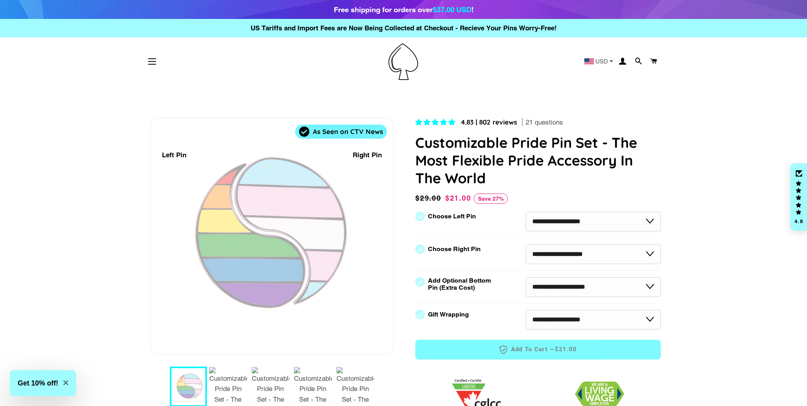
click at [437, 171] on h1 "Customizable Pride Pin Set - The Most Flexible Pride Accessory In The World" at bounding box center [537, 160] width 245 height 53
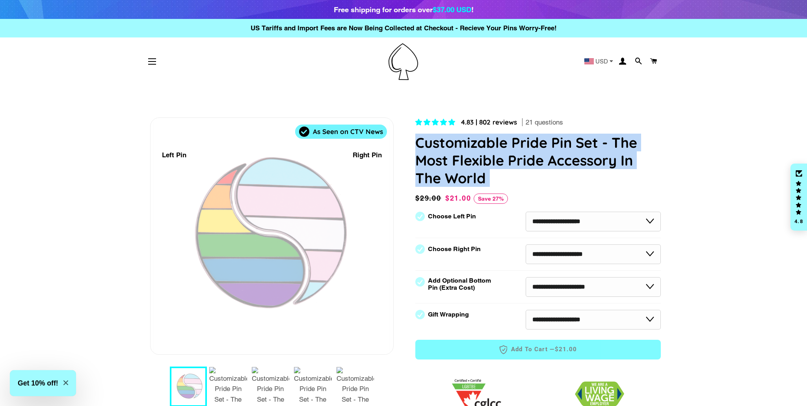
click at [437, 171] on h1 "Customizable Pride Pin Set - The Most Flexible Pride Accessory In The World" at bounding box center [537, 160] width 245 height 53
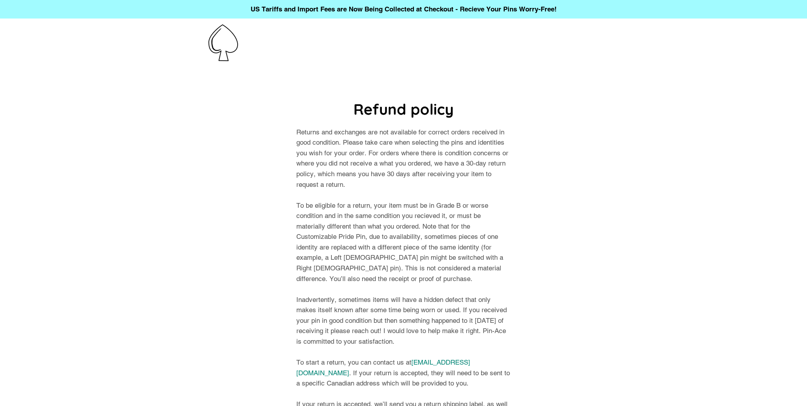
drag, startPoint x: 381, startPoint y: 122, endPoint x: 389, endPoint y: 159, distance: 38.2
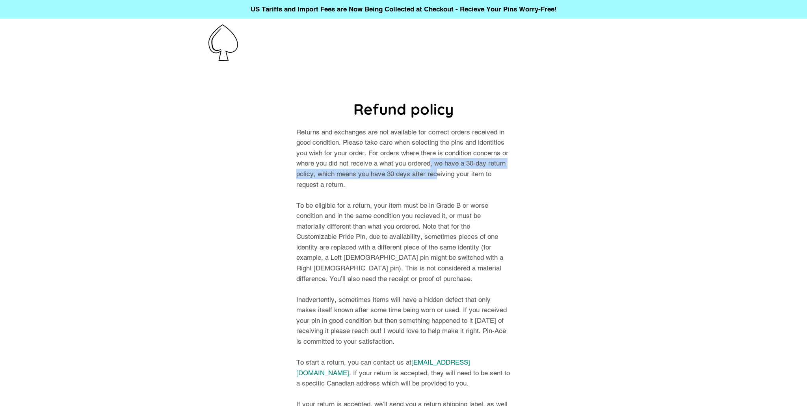
drag, startPoint x: 391, startPoint y: 167, endPoint x: 393, endPoint y: 171, distance: 4.2
click at [393, 171] on p "Returns and exchanges are not available for correct orders received in good con…" at bounding box center [403, 294] width 215 height 335
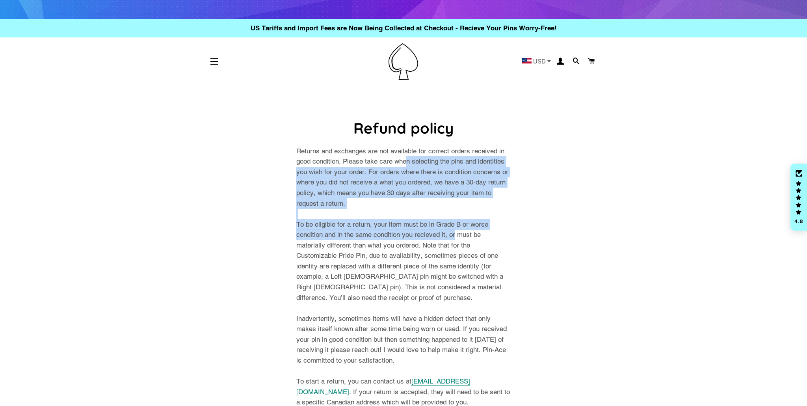
drag, startPoint x: 399, startPoint y: 171, endPoint x: 419, endPoint y: 197, distance: 32.8
click at [421, 200] on p "Returns and exchanges are not available for correct orders received in good con…" at bounding box center [403, 313] width 215 height 335
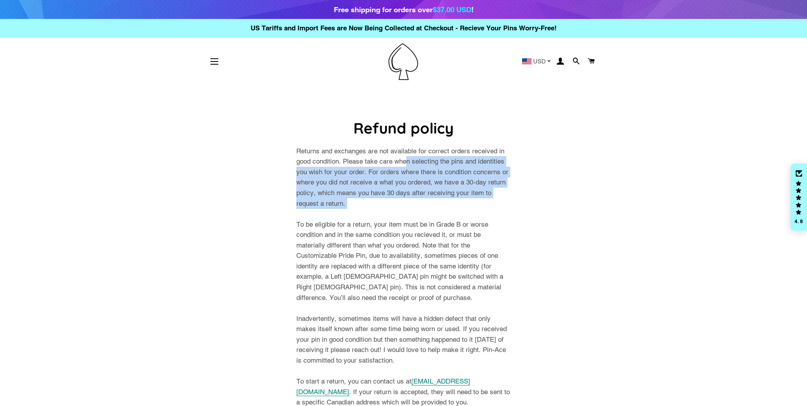
copy p "n selecting the pins and identities you wish for your order. For orders where t…"
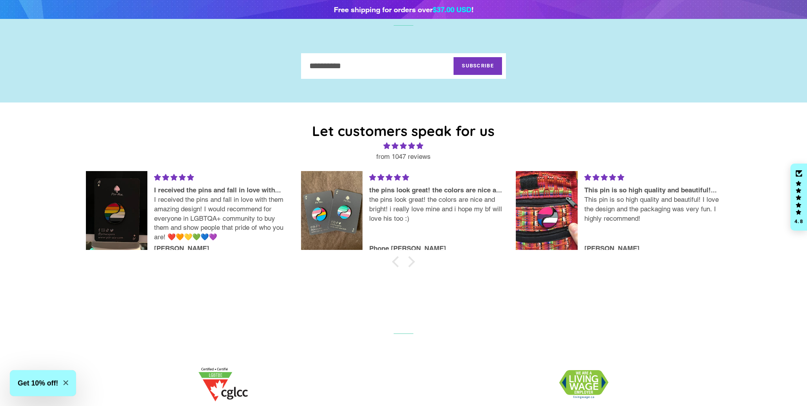
scroll to position [882, 0]
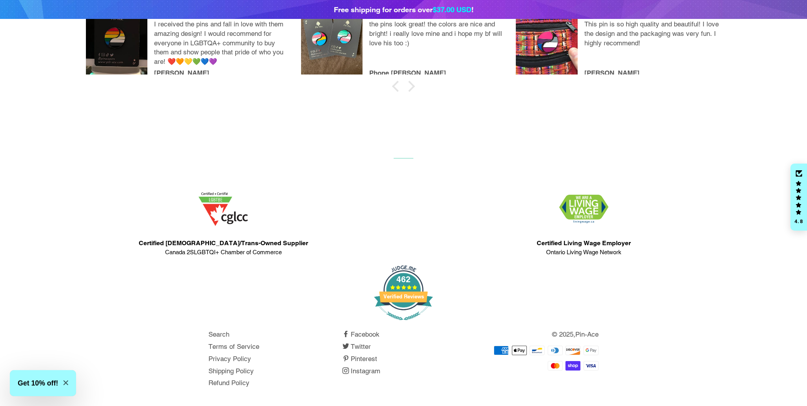
drag, startPoint x: 219, startPoint y: 249, endPoint x: 218, endPoint y: 253, distance: 4.5
click at [219, 249] on span "Canada 2SLGBTQI+ Chamber of Commerce" at bounding box center [223, 252] width 169 height 9
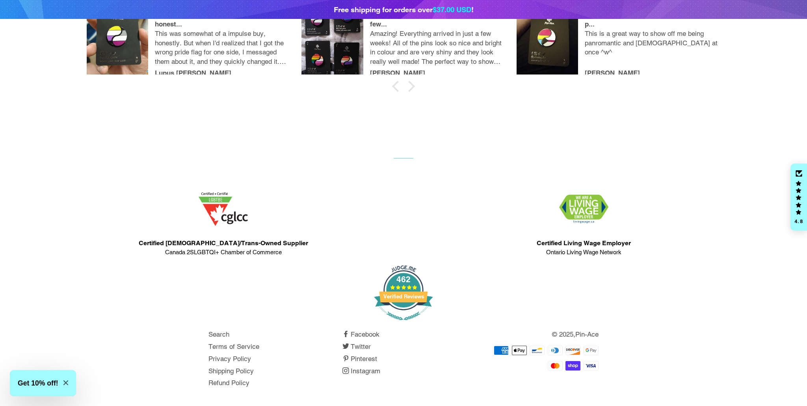
click at [289, 254] on span "Canada 2SLGBTQI+ Chamber of Commerce" at bounding box center [223, 252] width 169 height 9
drag, startPoint x: 300, startPoint y: 254, endPoint x: 301, endPoint y: 239, distance: 15.8
click at [301, 238] on div "Certified Queer/Trans-Owned Supplier Canada 2SLGBTQI+ Chamber of Commerce" at bounding box center [223, 221] width 360 height 79
click at [304, 256] on div "Certified Queer/Trans-Owned Supplier Canada 2SLGBTQI+ Chamber of Commerce" at bounding box center [223, 221] width 360 height 79
drag, startPoint x: 307, startPoint y: 252, endPoint x: 300, endPoint y: 239, distance: 14.5
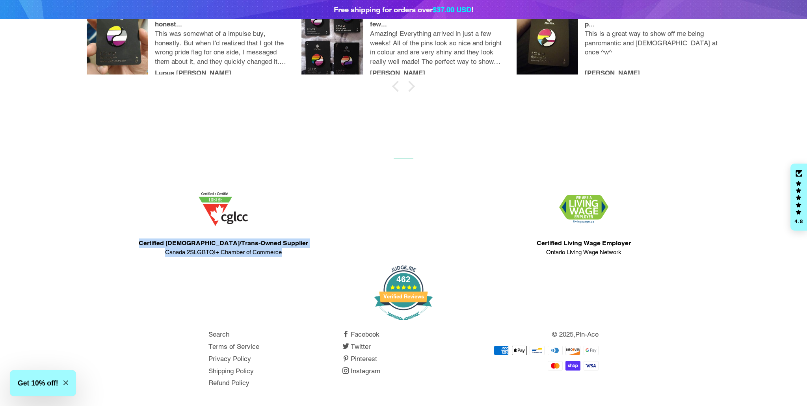
click at [304, 238] on div "Certified Queer/Trans-Owned Supplier Canada 2SLGBTQI+ Chamber of Commerce" at bounding box center [223, 221] width 360 height 79
copy div "Certified Queer/Trans-Owned Supplier Canada 2SLGBTQI+ Chamber of Commerce"
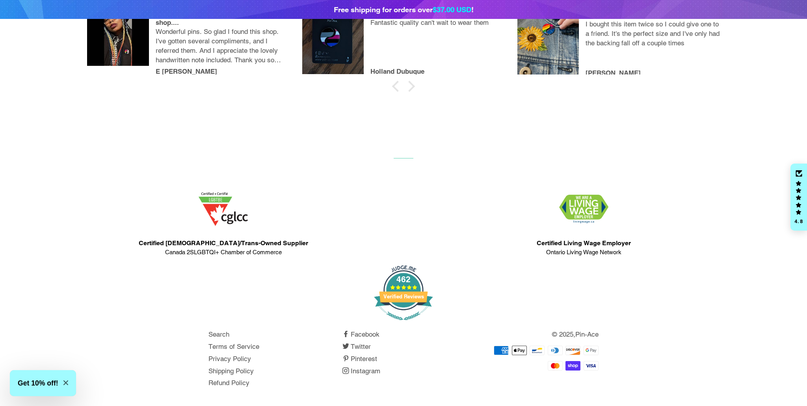
click at [481, 281] on div "462 Verified Reviews" at bounding box center [403, 295] width 390 height 69
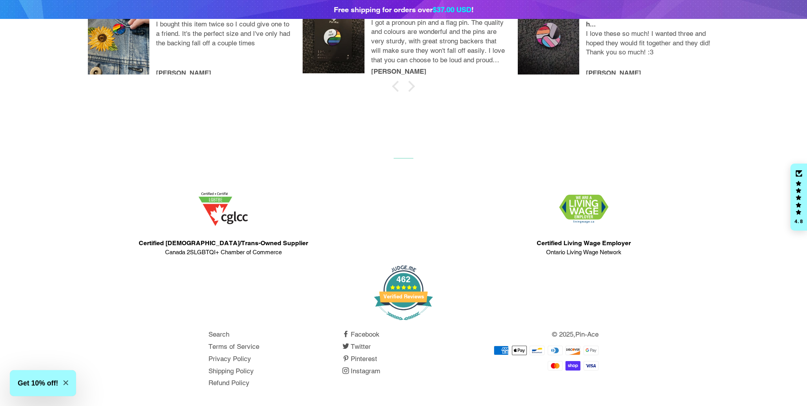
click at [575, 245] on span "Certified Living Wage Employer" at bounding box center [583, 242] width 94 height 9
click at [576, 245] on span "Certified Living Wage Employer" at bounding box center [583, 242] width 94 height 9
copy span "Certified Living Wage Employer"
click at [565, 253] on span "Ontario Living Wage Network" at bounding box center [583, 252] width 94 height 9
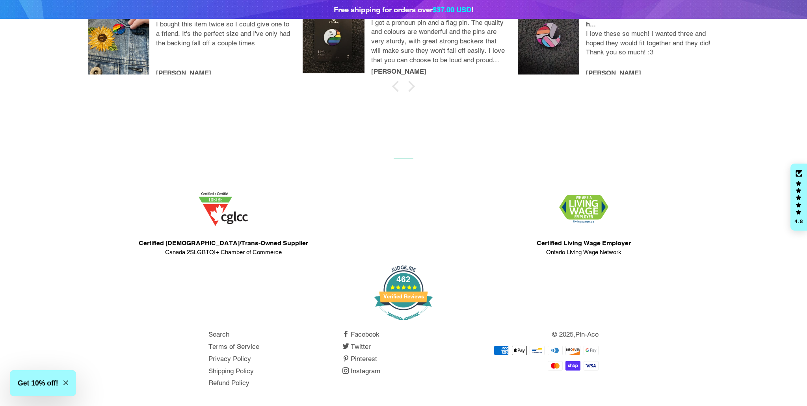
click at [564, 253] on span "Ontario Living Wage Network" at bounding box center [583, 252] width 94 height 9
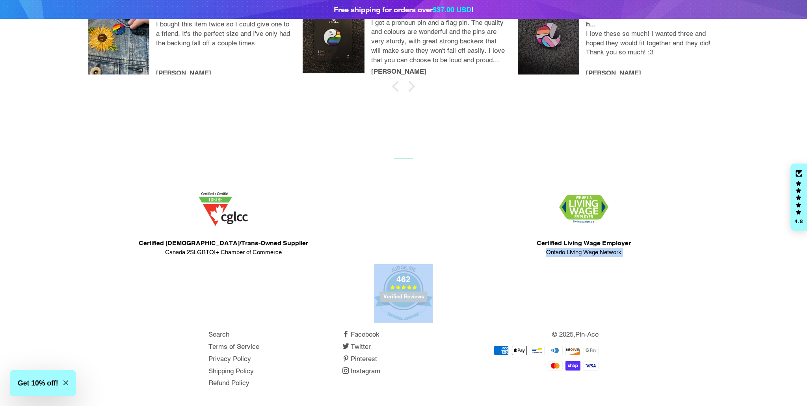
click at [564, 253] on span "Ontario Living Wage Network" at bounding box center [583, 252] width 94 height 9
copy footer "Ontario Living Wage Network"
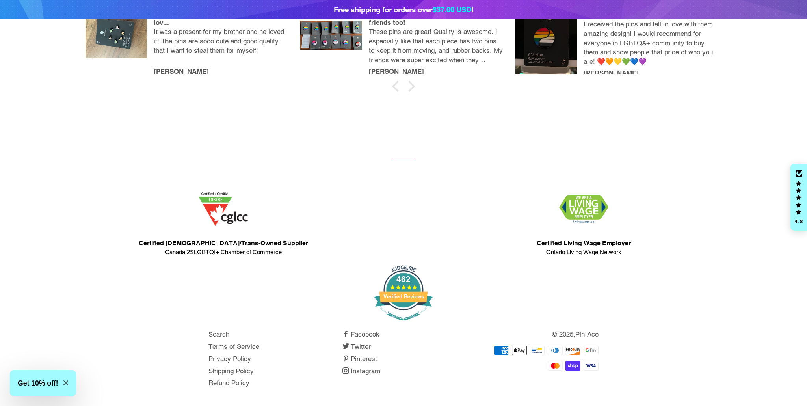
click at [239, 241] on span "Certified [DEMOGRAPHIC_DATA]/Trans-Owned Supplier" at bounding box center [223, 242] width 169 height 9
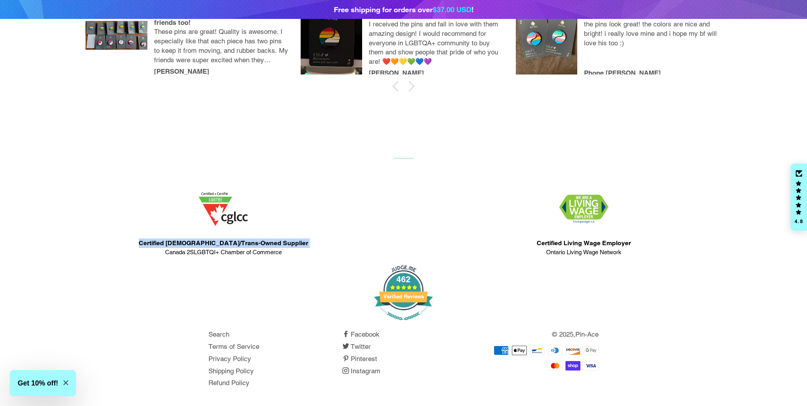
click at [239, 241] on span "Certified [DEMOGRAPHIC_DATA]/Trans-Owned Supplier" at bounding box center [223, 242] width 169 height 9
copy span "Certified [DEMOGRAPHIC_DATA]/Trans-Owned Supplier"
click at [262, 253] on span "Canada 2SLGBTQI+ Chamber of Commerce" at bounding box center [223, 252] width 169 height 9
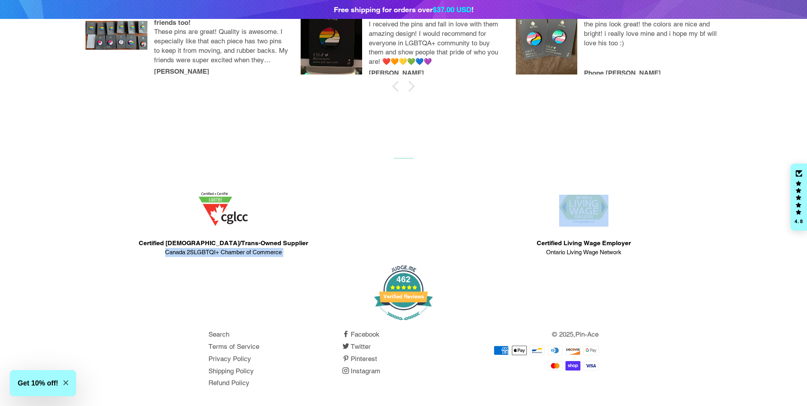
click at [262, 253] on span "Canada 2SLGBTQI+ Chamber of Commerce" at bounding box center [223, 252] width 169 height 9
copy div "Canada 2SLGBTQI+ Chamber of Commerce"
click at [267, 245] on span "Certified [DEMOGRAPHIC_DATA]/Trans-Owned Supplier" at bounding box center [223, 242] width 169 height 9
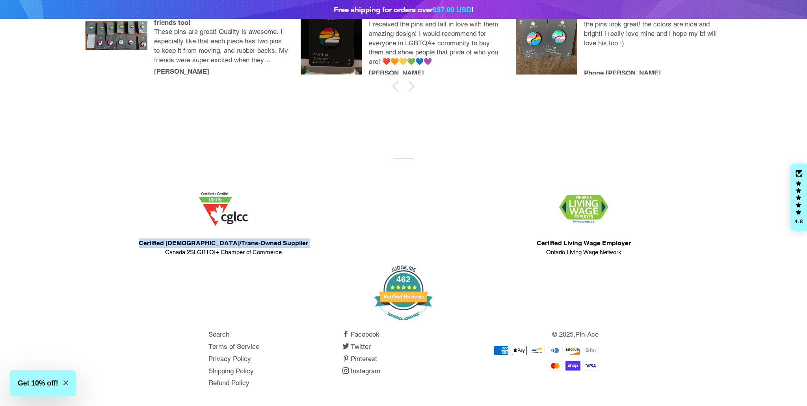
click at [267, 245] on span "Certified [DEMOGRAPHIC_DATA]/Trans-Owned Supplier" at bounding box center [223, 242] width 169 height 9
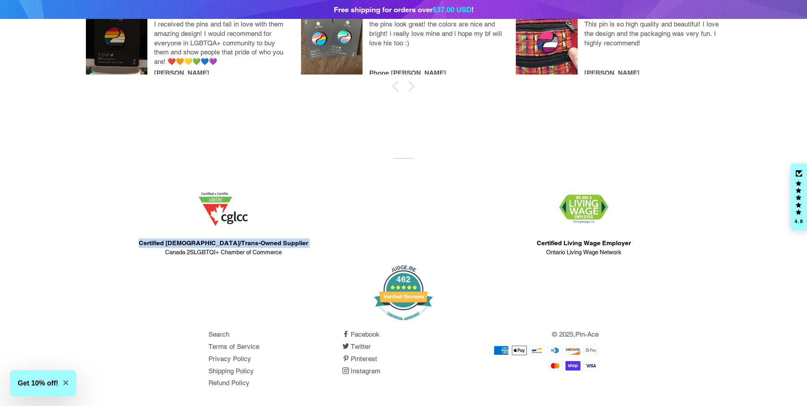
copy span "Certified [DEMOGRAPHIC_DATA]/Trans-Owned Supplier"
click at [247, 254] on span "Canada 2SLGBTQI+ Chamber of Commerce" at bounding box center [223, 252] width 169 height 9
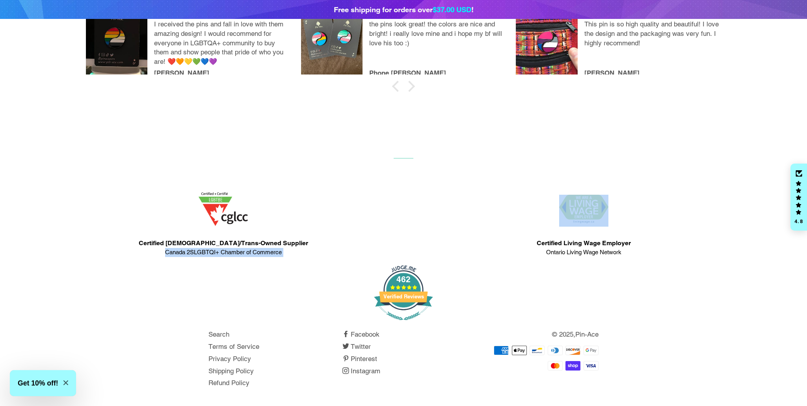
click at [246, 254] on span "Canada 2SLGBTQI+ Chamber of Commerce" at bounding box center [223, 252] width 169 height 9
click at [246, 253] on span "Canada 2SLGBTQI+ Chamber of Commerce" at bounding box center [223, 252] width 169 height 9
copy div "Canada 2SLGBTQI+ Chamber of Commerce"
